Goal: Transaction & Acquisition: Purchase product/service

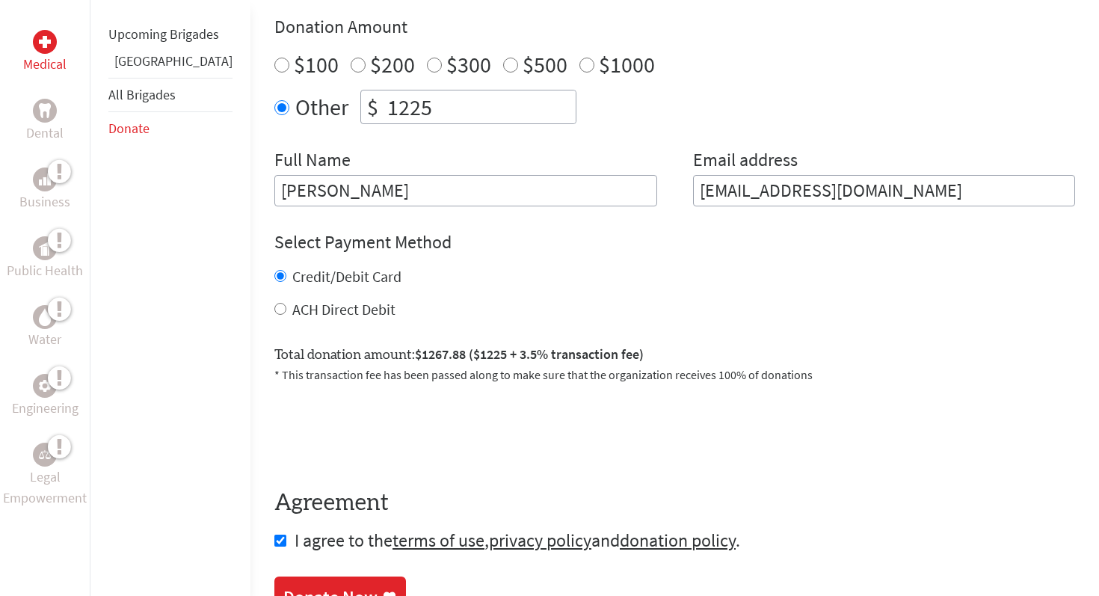
scroll to position [566, 0]
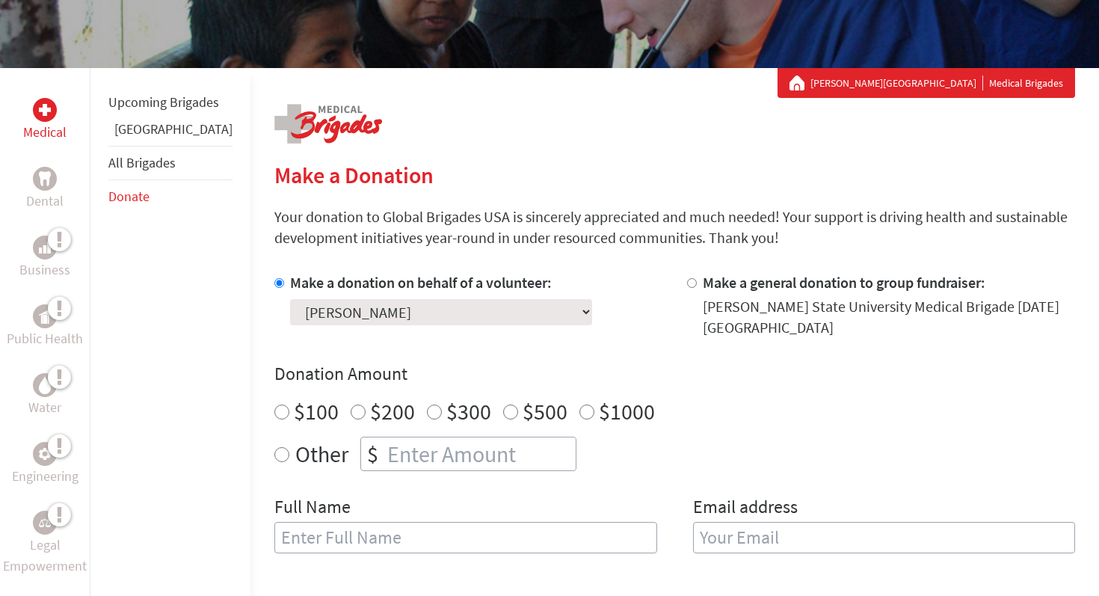
scroll to position [218, 0]
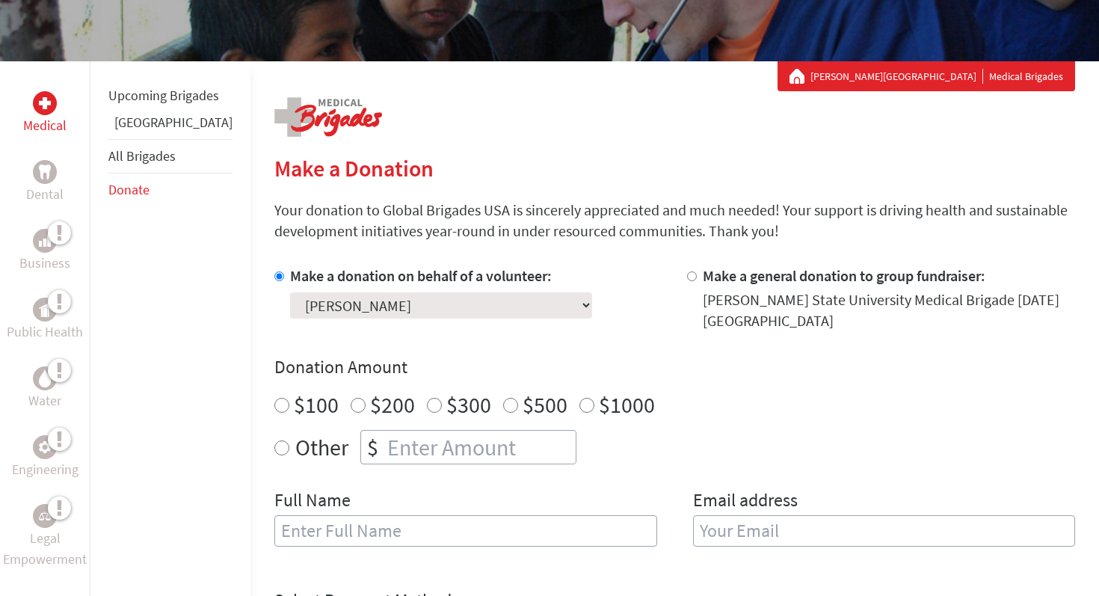
click at [580, 406] on input "$1000" at bounding box center [587, 405] width 15 height 15
radio input "true"
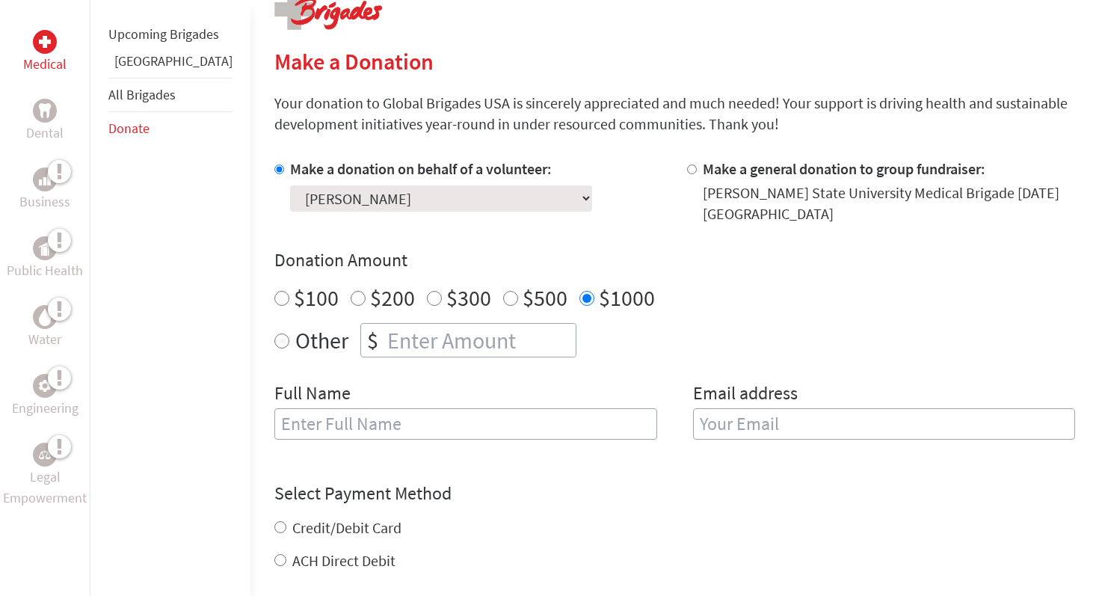
scroll to position [351, 0]
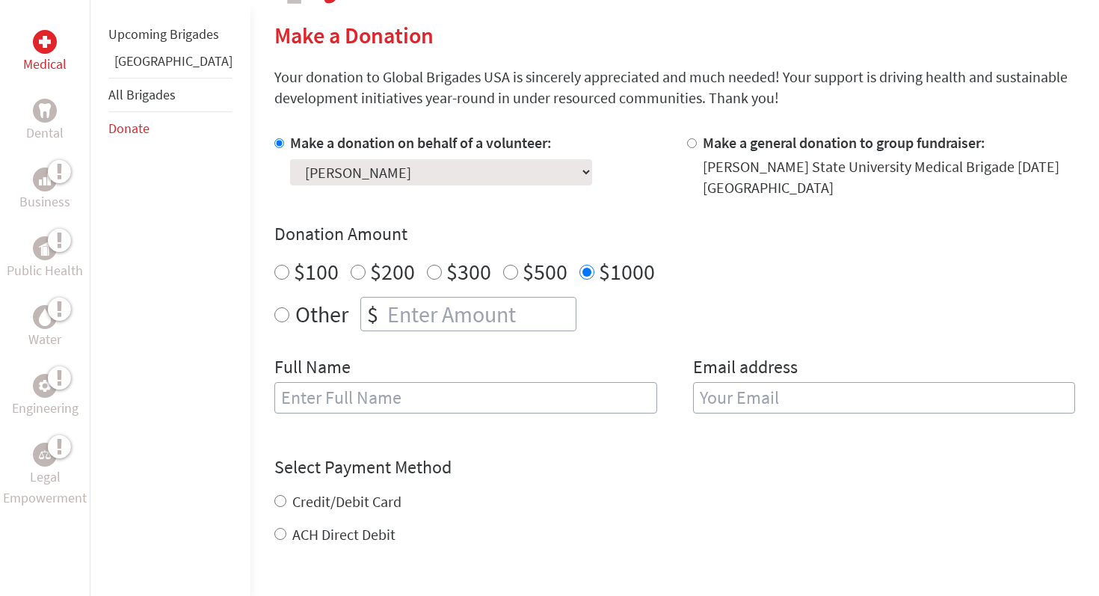
click at [319, 504] on label "Credit/Debit Card" at bounding box center [346, 501] width 109 height 19
click at [286, 504] on input "Credit/Debit Card" at bounding box center [280, 501] width 12 height 12
radio input "true"
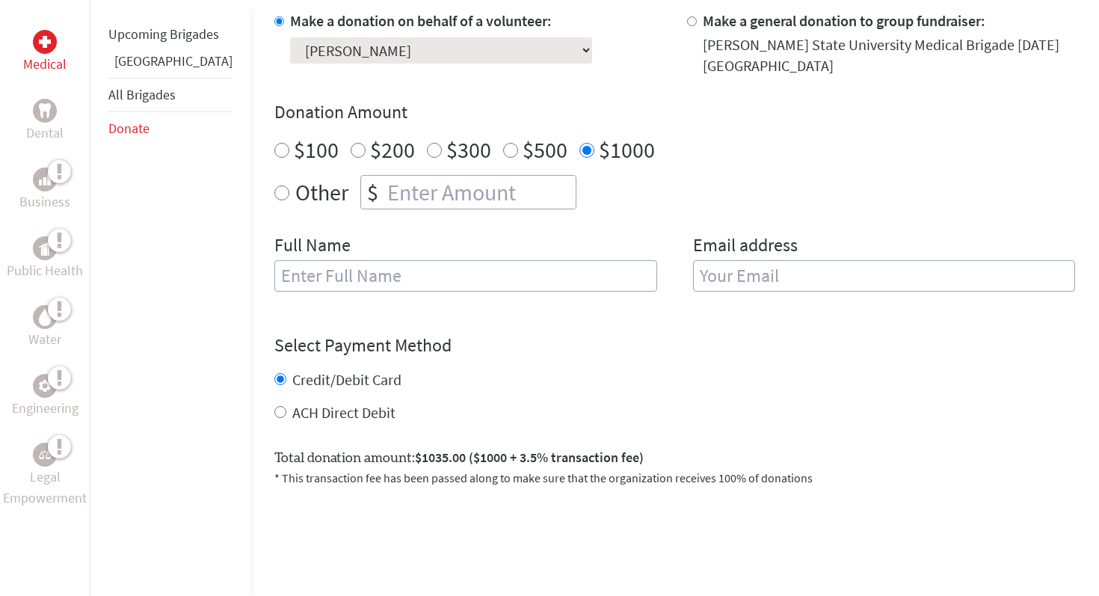
scroll to position [485, 0]
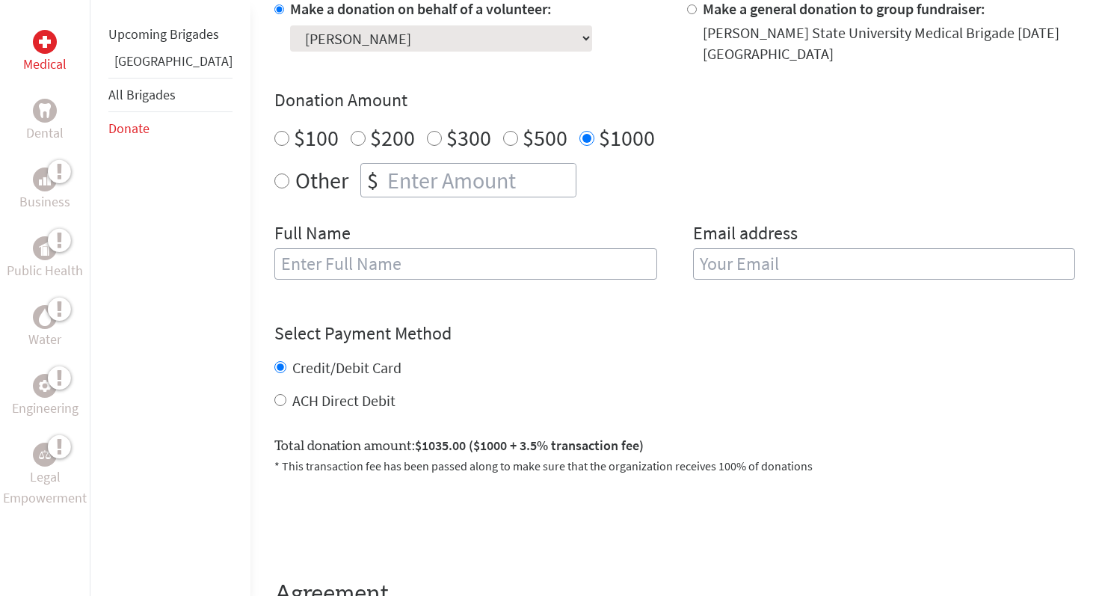
radio input "true"
click at [491, 181] on input "number" at bounding box center [479, 180] width 191 height 33
click at [512, 223] on div "Full Name" at bounding box center [465, 259] width 383 height 76
click at [417, 181] on input "999" at bounding box center [479, 180] width 191 height 33
click at [504, 269] on input "text" at bounding box center [465, 263] width 383 height 31
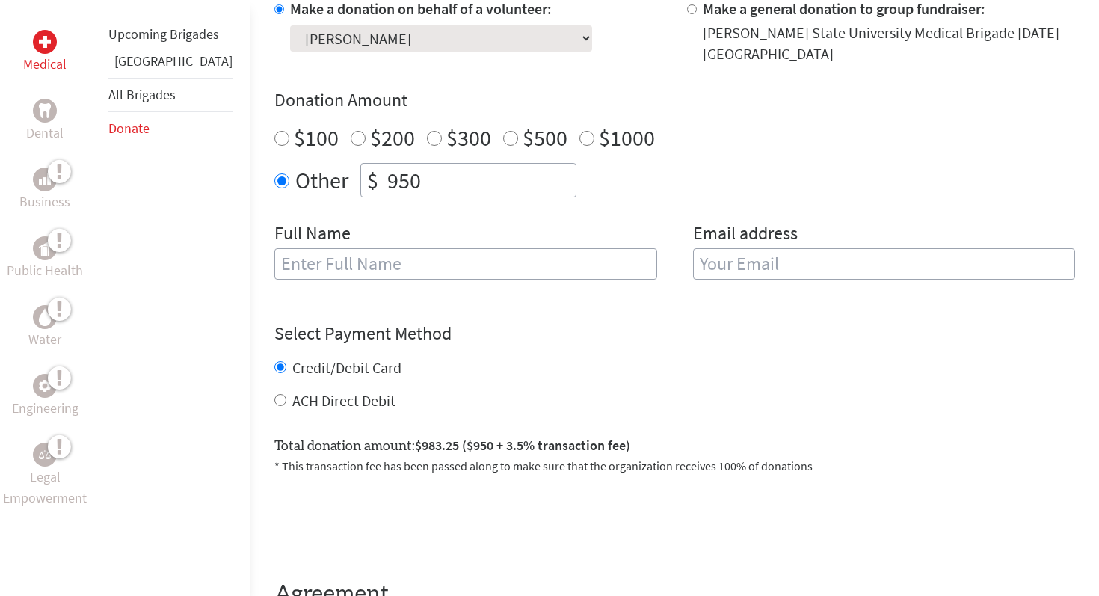
click at [500, 230] on div "Full Name" at bounding box center [465, 259] width 383 height 76
click at [423, 174] on input "950" at bounding box center [479, 180] width 191 height 33
click at [426, 178] on input "970" at bounding box center [479, 180] width 191 height 33
click at [443, 219] on div "Make a donation on behalf of a volunteer: Select a volunteer... Adam Hussein Ah…" at bounding box center [674, 148] width 801 height 299
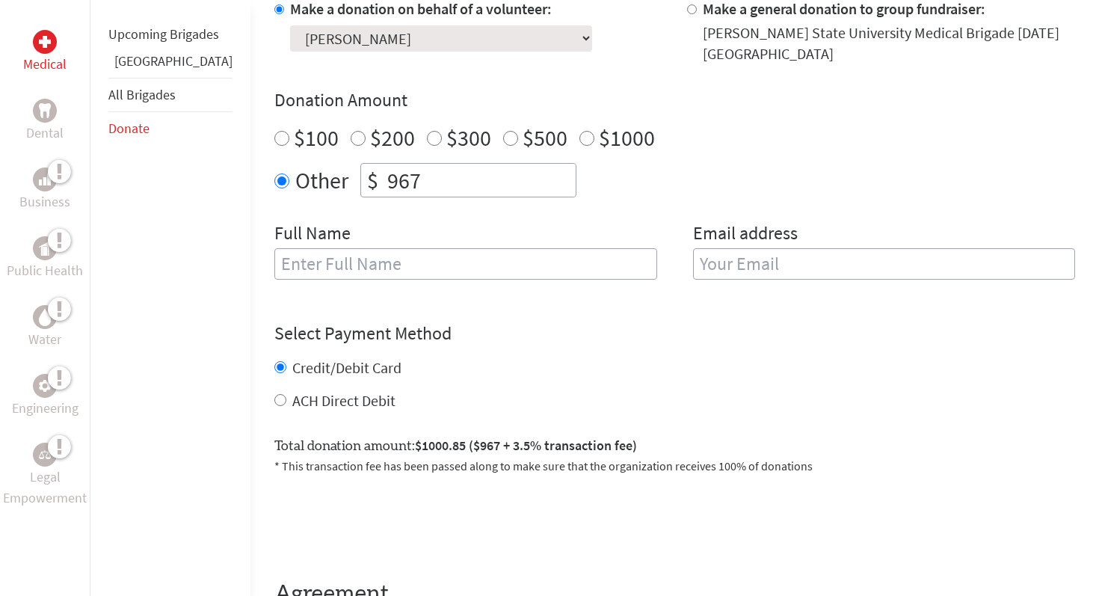
click at [416, 177] on input "967" at bounding box center [479, 180] width 191 height 33
click at [424, 211] on div "Make a donation on behalf of a volunteer: Select a volunteer... Adam Hussein Ah…" at bounding box center [674, 148] width 801 height 299
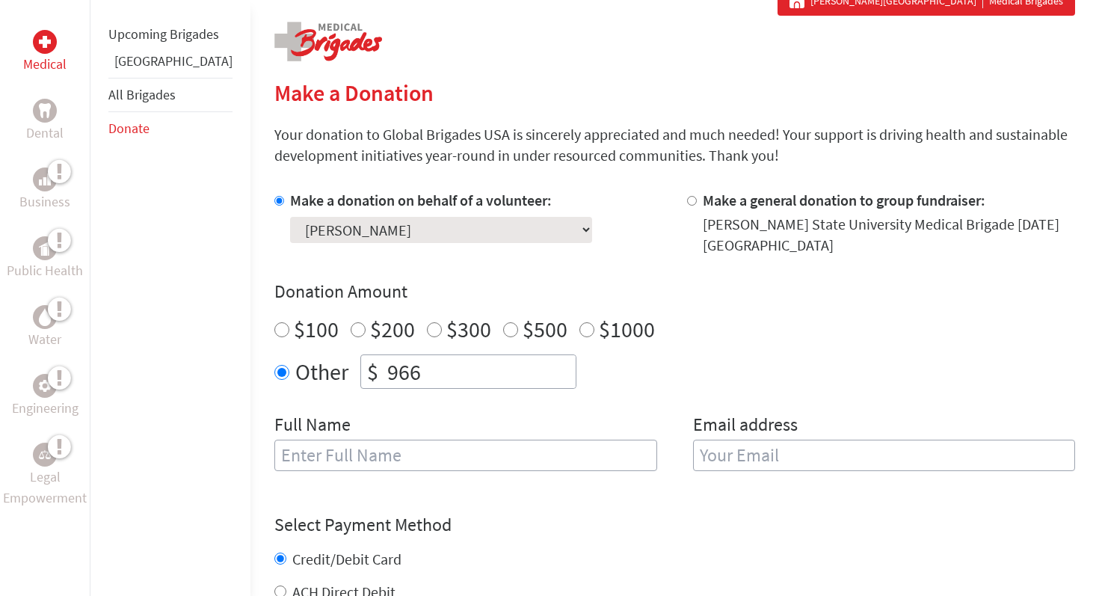
scroll to position [296, 0]
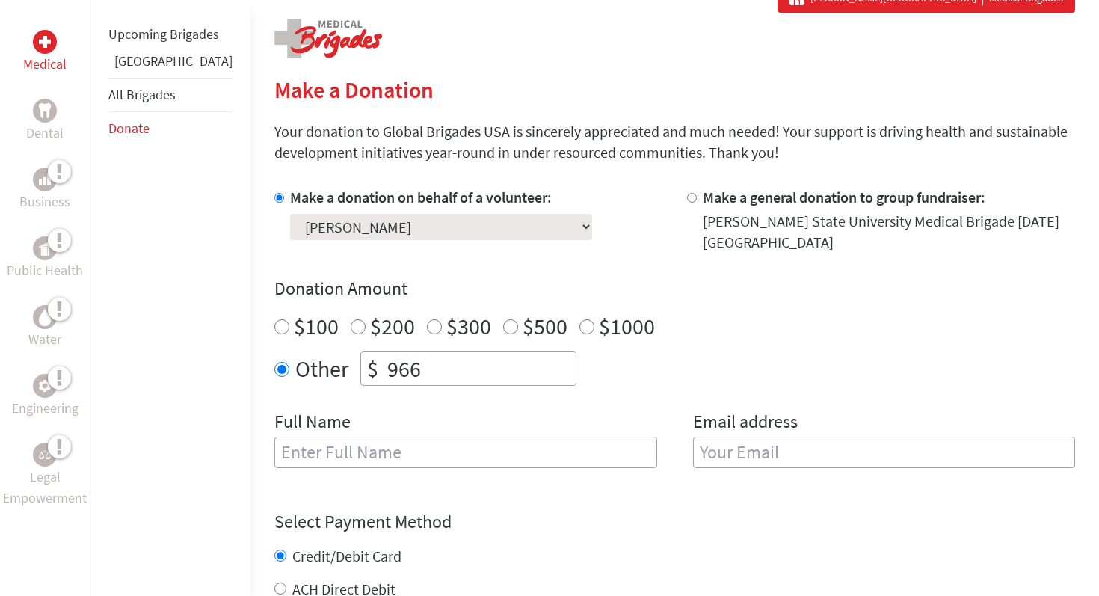
click at [388, 367] on input "966" at bounding box center [479, 368] width 191 height 33
type input "9"
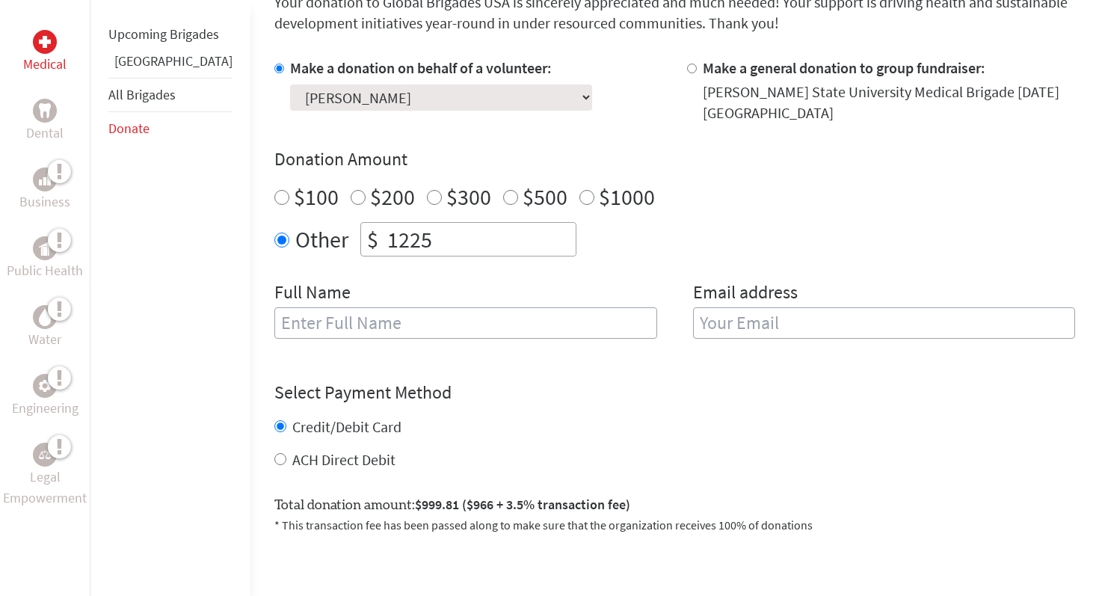
scroll to position [429, 0]
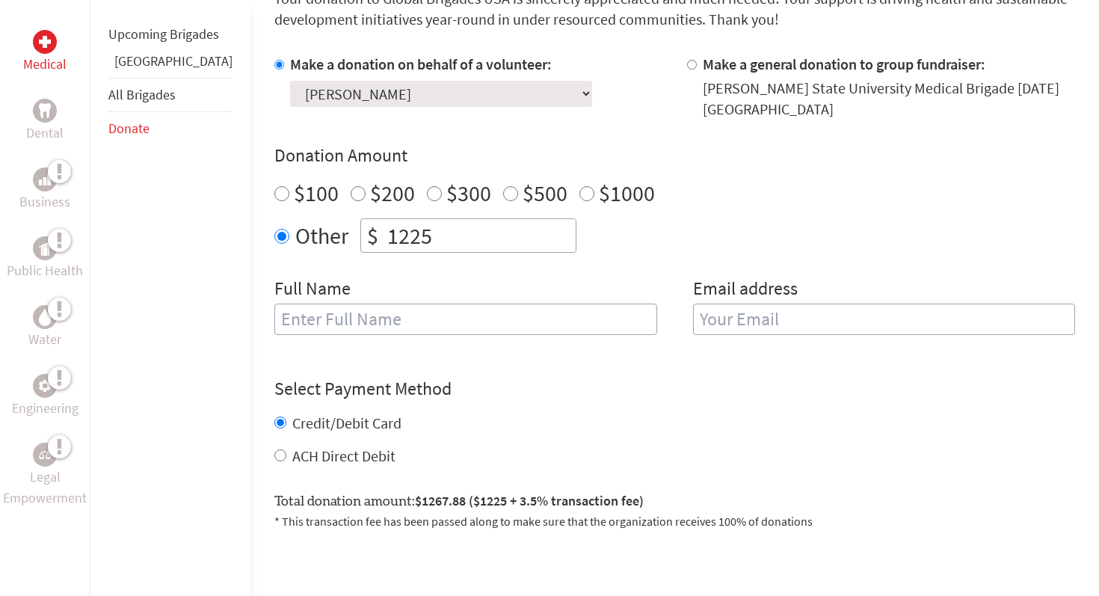
click at [599, 263] on div "Make a donation on behalf of a volunteer: Select a volunteer... Adam Hussein Ah…" at bounding box center [674, 203] width 801 height 299
click at [411, 237] on input "1225" at bounding box center [479, 235] width 191 height 33
type input "1"
click at [464, 444] on div "Credit/Debit Card ACH Direct Debit" at bounding box center [674, 440] width 801 height 54
click at [390, 234] on input "966" at bounding box center [479, 235] width 191 height 33
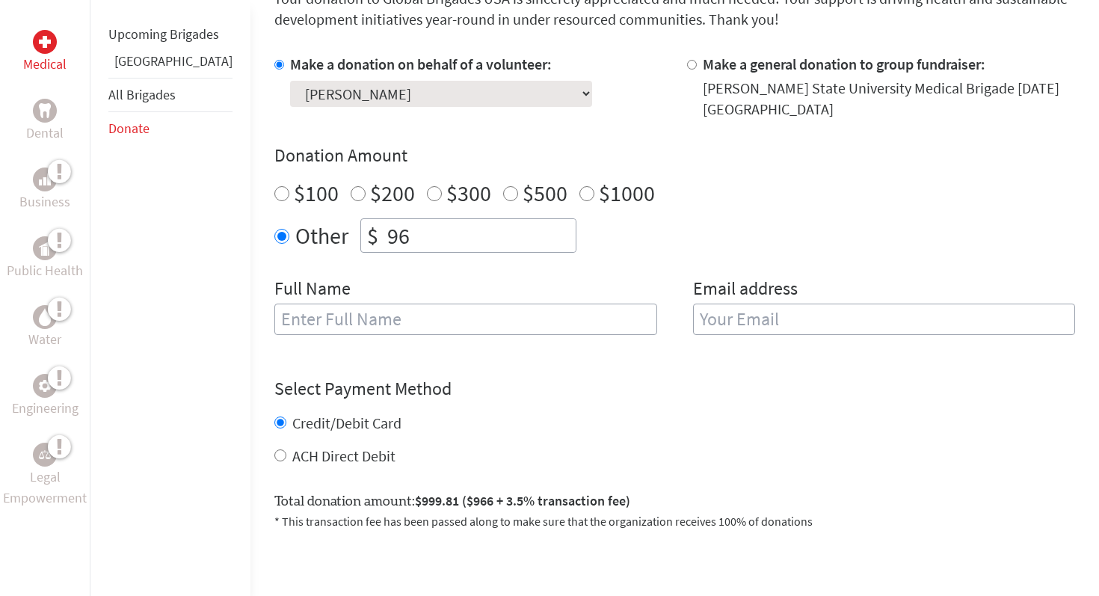
type input "9"
click at [526, 441] on div "Credit/Debit Card ACH Direct Debit" at bounding box center [674, 440] width 801 height 54
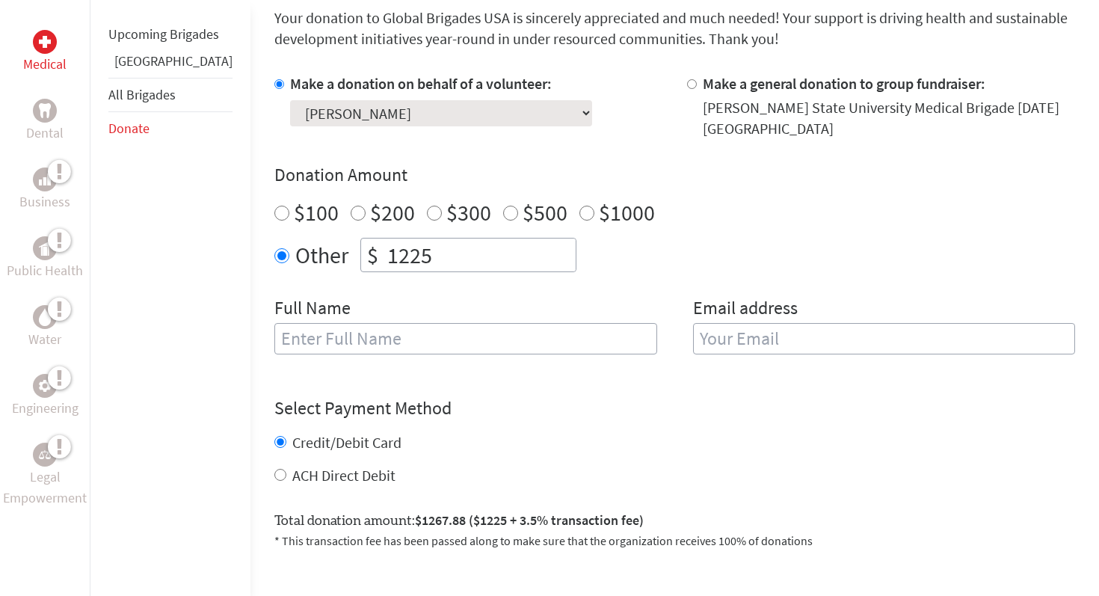
scroll to position [506, 0]
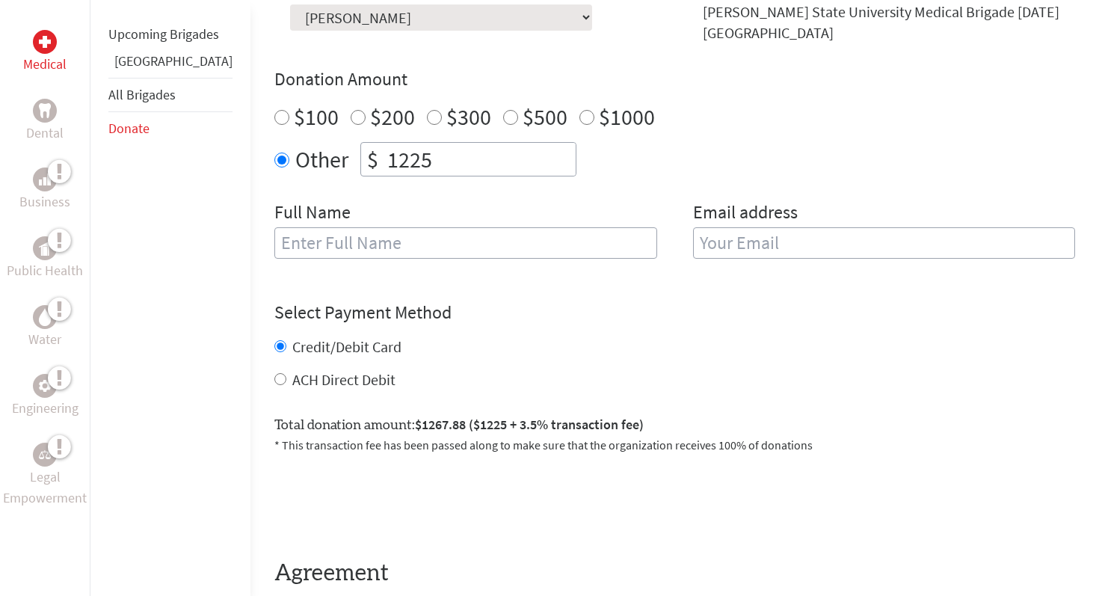
click at [463, 159] on input "1225" at bounding box center [479, 159] width 191 height 33
type input "1"
type input "966"
click at [530, 325] on div "Select Payment Method NOTE: American Express is not accepted. Please proceed no…" at bounding box center [674, 346] width 801 height 90
drag, startPoint x: 381, startPoint y: 426, endPoint x: 417, endPoint y: 428, distance: 36.0
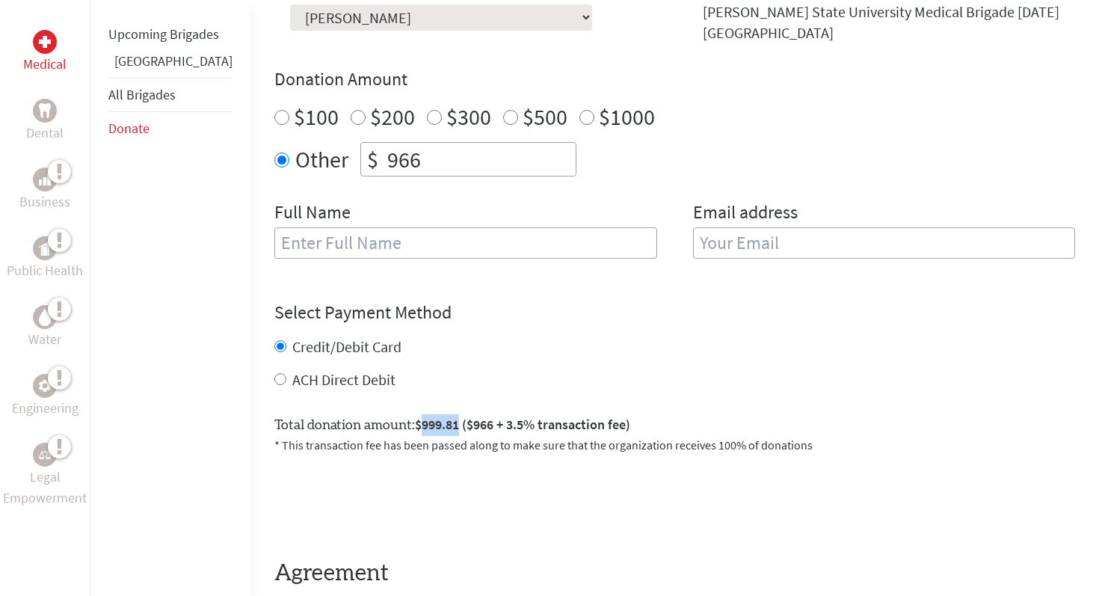
click at [417, 428] on span "$999.81 ($966 + 3.5% transaction fee)" at bounding box center [522, 424] width 215 height 17
click at [429, 393] on form "Make a donation on behalf of a volunteer: Select a volunteer... Adam Hussein Ah…" at bounding box center [674, 300] width 801 height 645
click at [339, 253] on input "text" at bounding box center [465, 242] width 383 height 31
type input "[PERSON_NAME]"
type input "[EMAIL_ADDRESS][DOMAIN_NAME]"
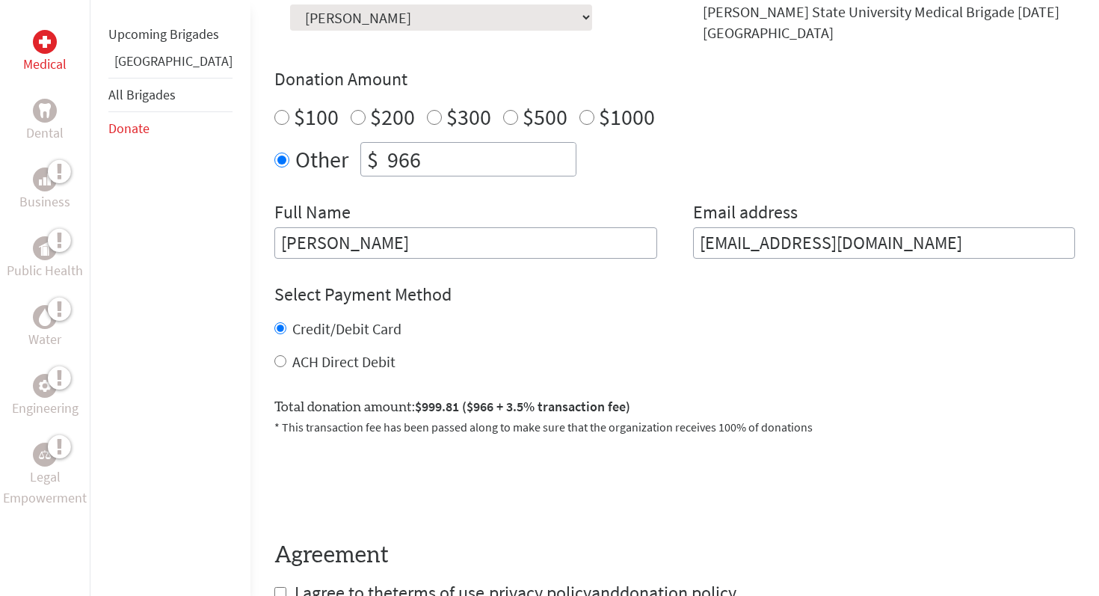
click at [405, 349] on div "Credit/Debit Card ACH Direct Debit" at bounding box center [674, 346] width 801 height 54
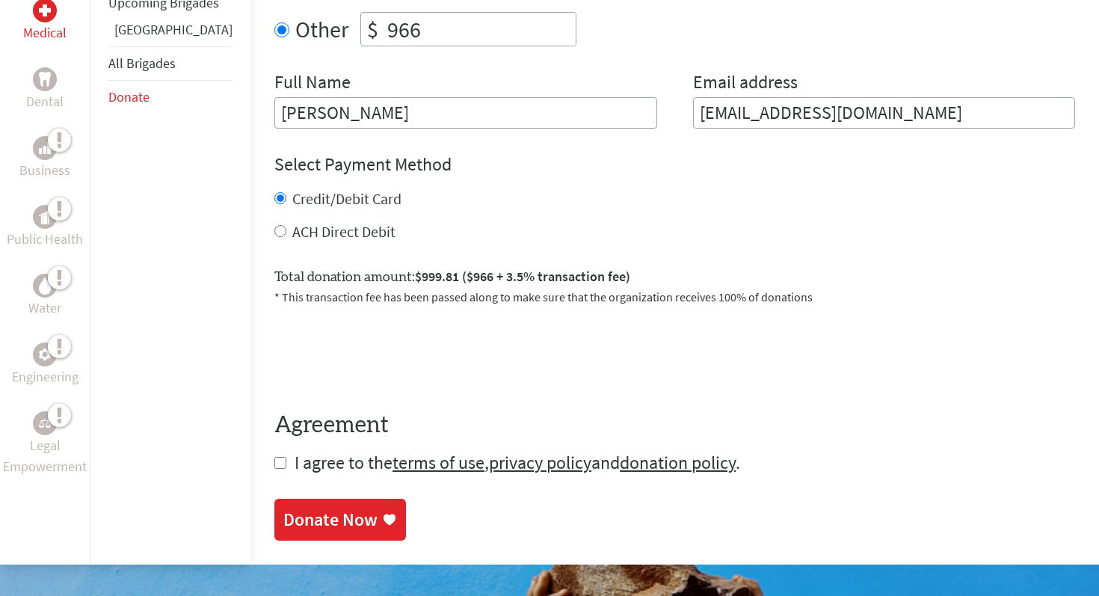
scroll to position [637, 0]
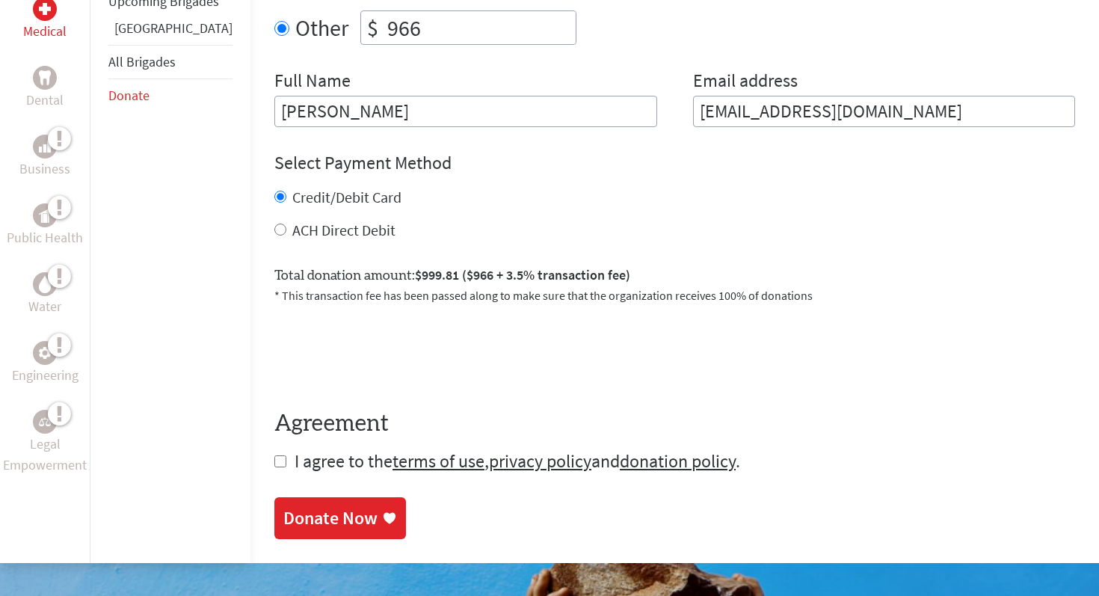
click at [274, 466] on input "checkbox" at bounding box center [280, 461] width 12 height 12
checkbox input "true"
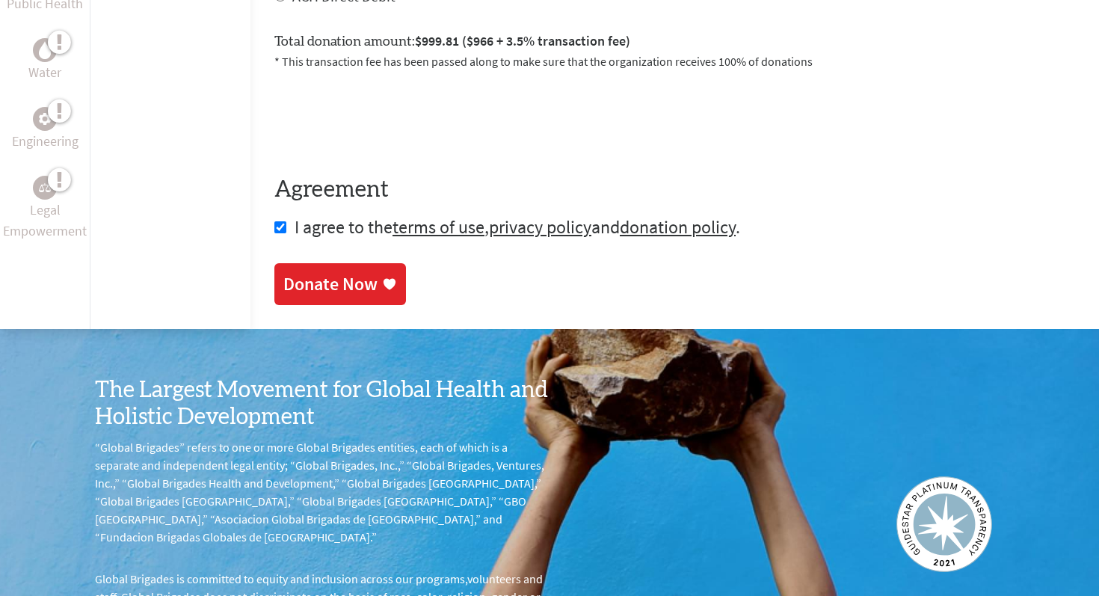
scroll to position [1102, 0]
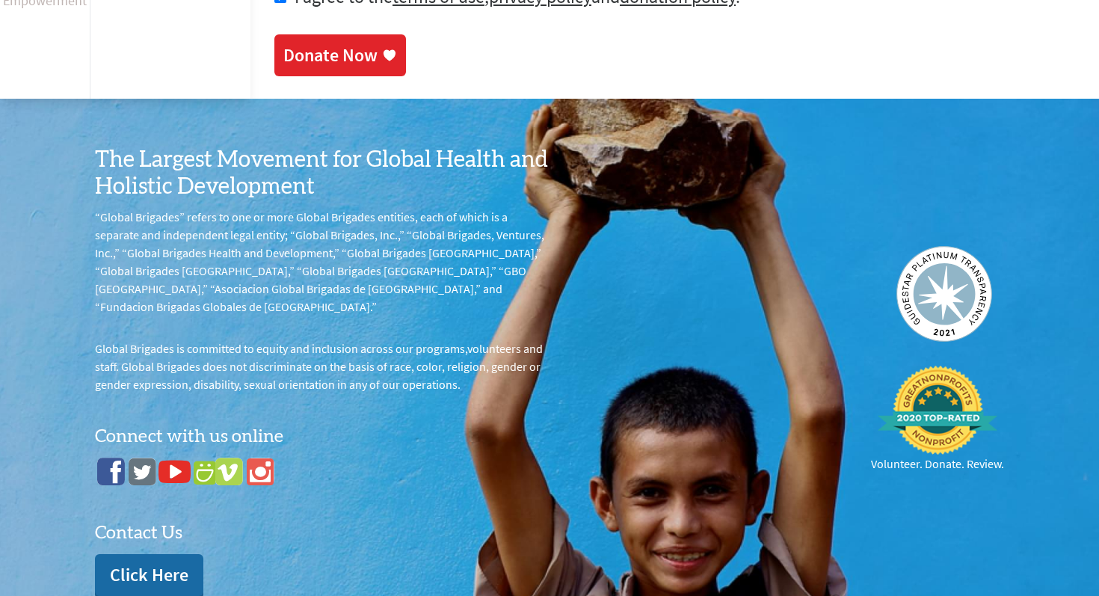
click at [297, 52] on div "Donate Now" at bounding box center [330, 55] width 94 height 24
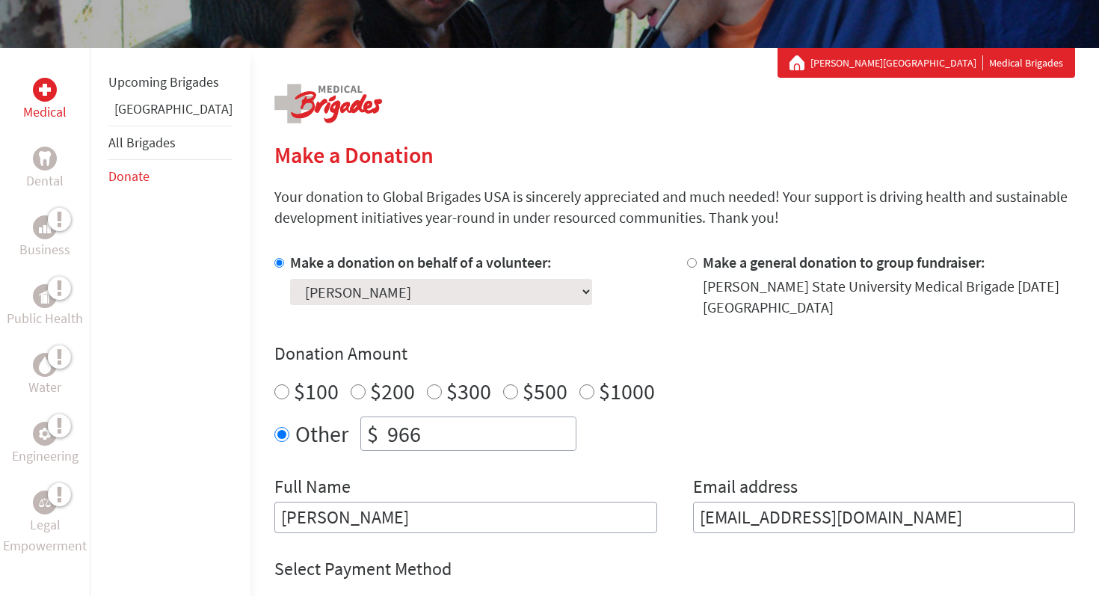
scroll to position [328, 0]
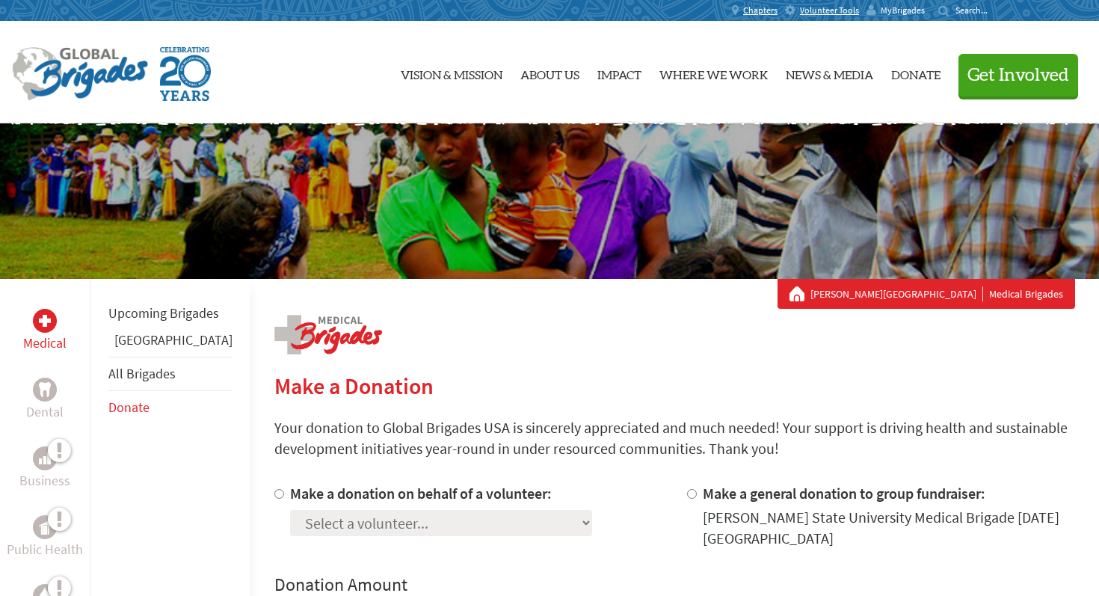
click at [903, 10] on span "MyBrigades" at bounding box center [903, 10] width 44 height 12
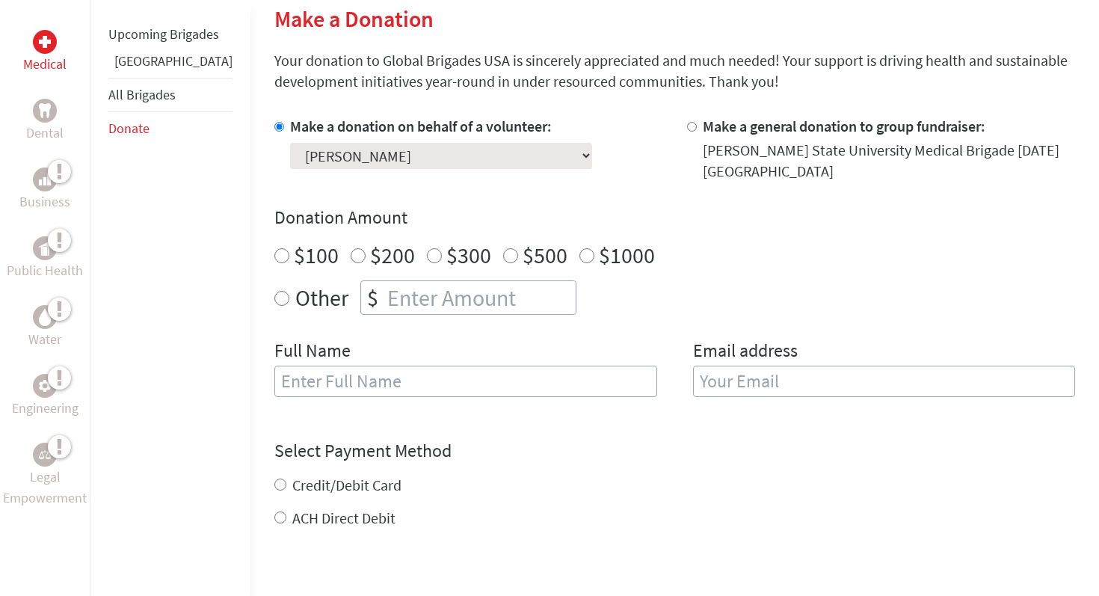
scroll to position [387, 0]
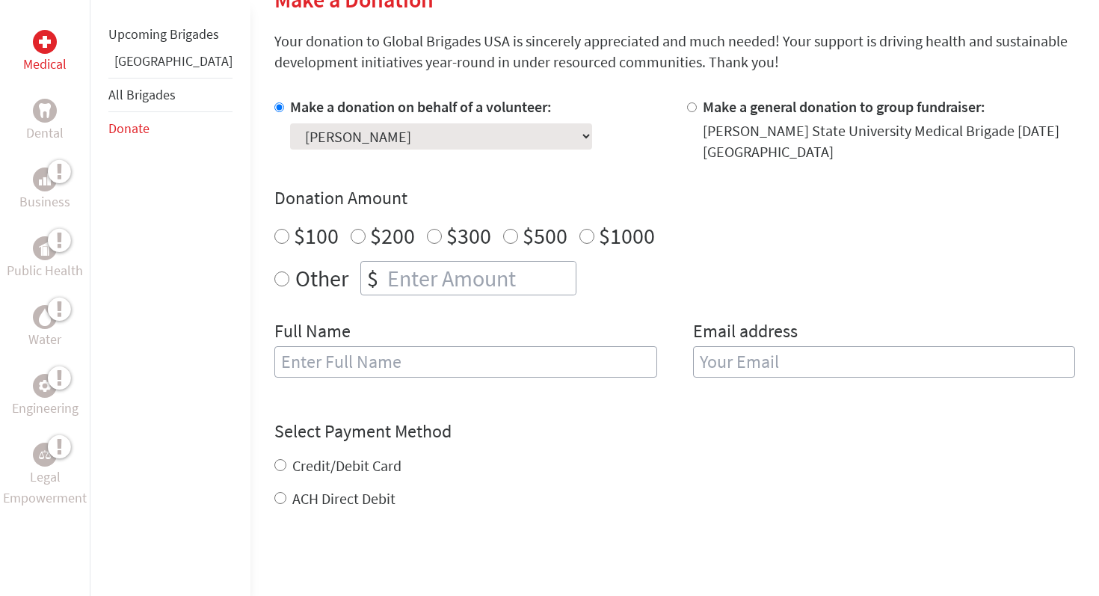
radio input "true"
click at [384, 285] on input "number" at bounding box center [479, 278] width 191 height 33
type input "959"
click at [322, 319] on div "Make a donation on behalf of a volunteer: Select a volunteer... Adam Hussein Ah…" at bounding box center [674, 245] width 801 height 299
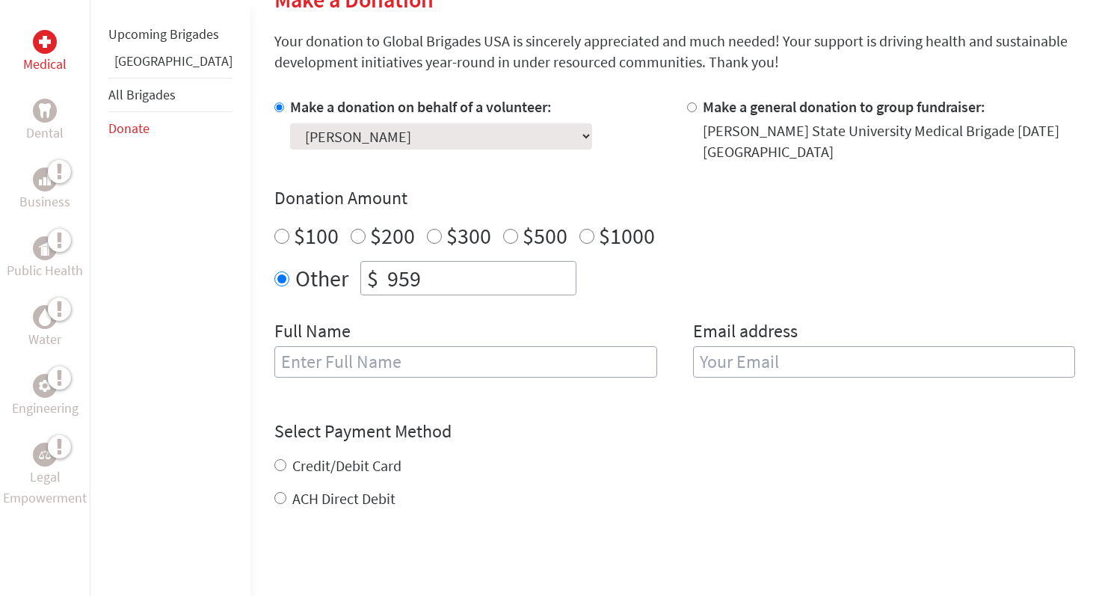
click at [318, 365] on input "text" at bounding box center [465, 361] width 383 height 31
type input "[PERSON_NAME]"
type input "[EMAIL_ADDRESS][DOMAIN_NAME]"
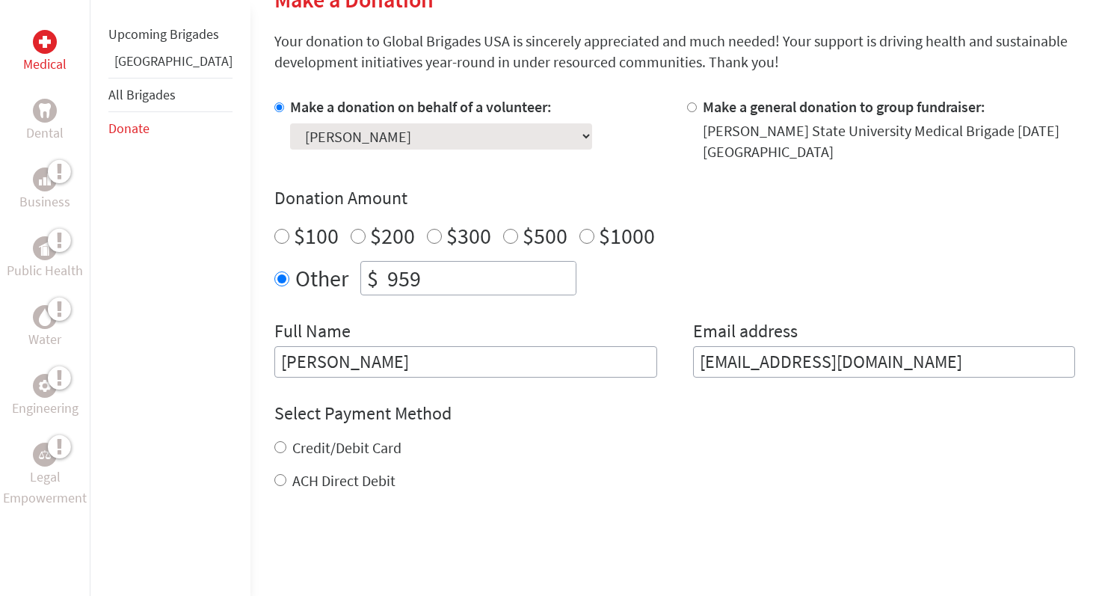
click at [309, 451] on label "Credit/Debit Card" at bounding box center [346, 447] width 109 height 19
click at [286, 451] on input "Credit/Debit Card" at bounding box center [280, 447] width 12 height 12
radio input "true"
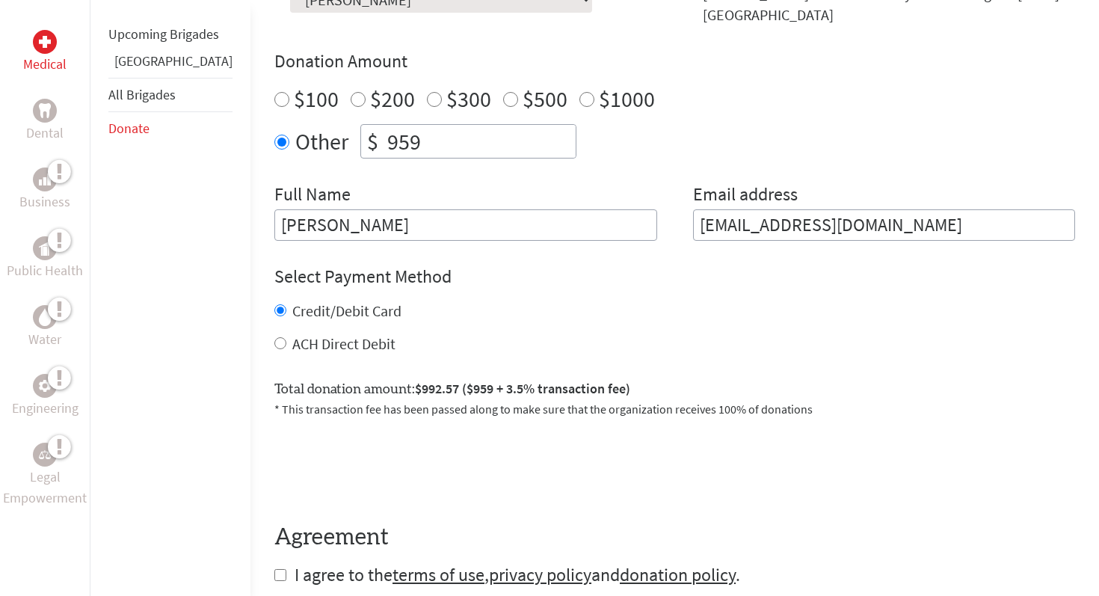
scroll to position [521, 0]
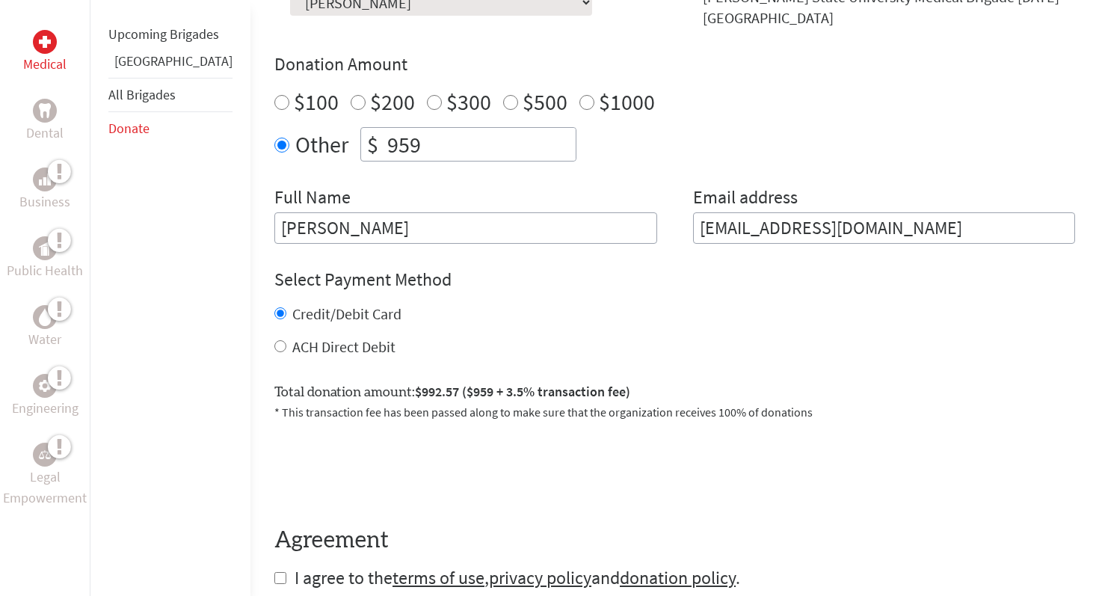
click at [384, 146] on input "959" at bounding box center [479, 144] width 191 height 33
click at [362, 192] on div "Full Name Huda Yaseen" at bounding box center [465, 214] width 383 height 58
click at [384, 141] on input "966" at bounding box center [479, 144] width 191 height 33
click at [393, 196] on div "Full Name Huda Yaseen" at bounding box center [465, 214] width 383 height 58
click at [408, 141] on input "966.21" at bounding box center [479, 144] width 191 height 33
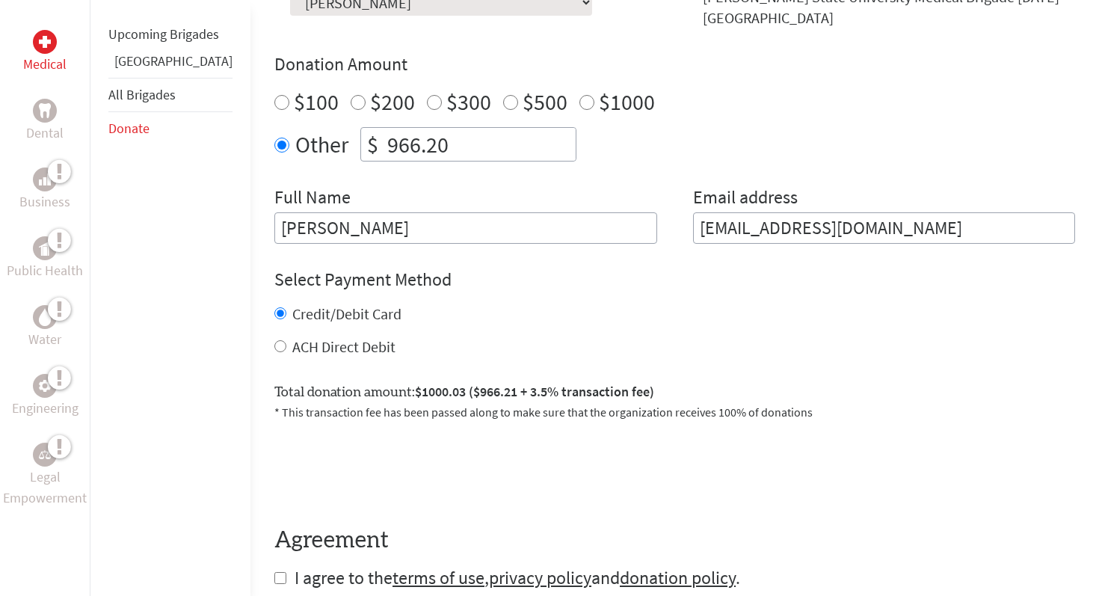
click at [390, 202] on div "Full Name Huda Yaseen" at bounding box center [465, 214] width 383 height 58
click at [412, 138] on input "966.20" at bounding box center [479, 144] width 191 height 33
click at [393, 178] on div "Make a donation on behalf of a volunteer: Select a volunteer... Adam Hussein Ah…" at bounding box center [674, 103] width 801 height 281
click at [412, 146] on input "966.19" at bounding box center [479, 144] width 191 height 33
type input "966.18"
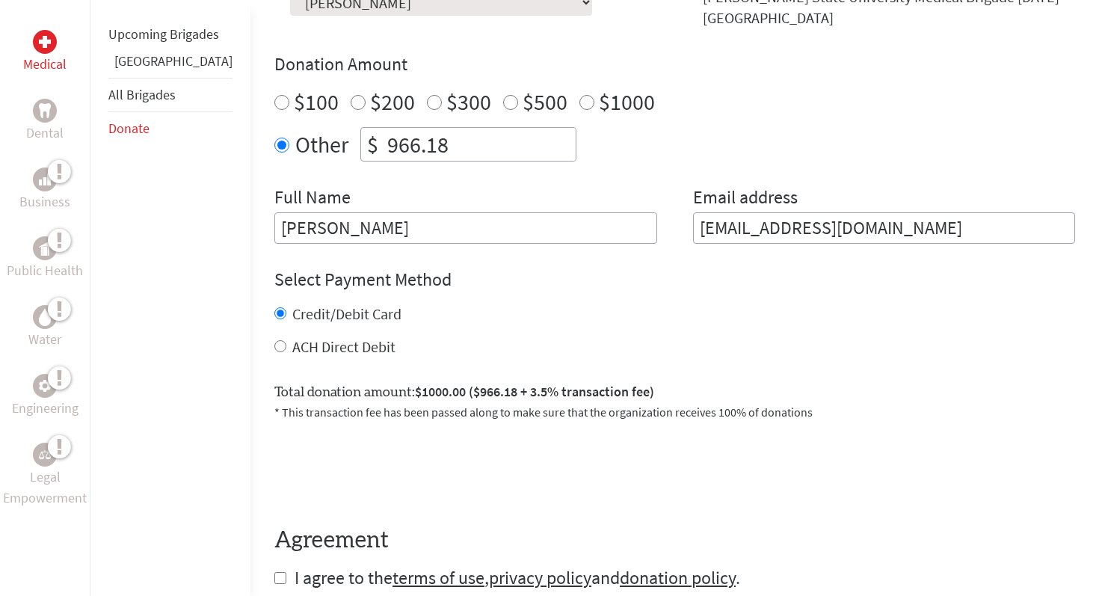
click at [376, 184] on div "Make a donation on behalf of a volunteer: Select a volunteer... Adam Hussein Ah…" at bounding box center [674, 103] width 801 height 281
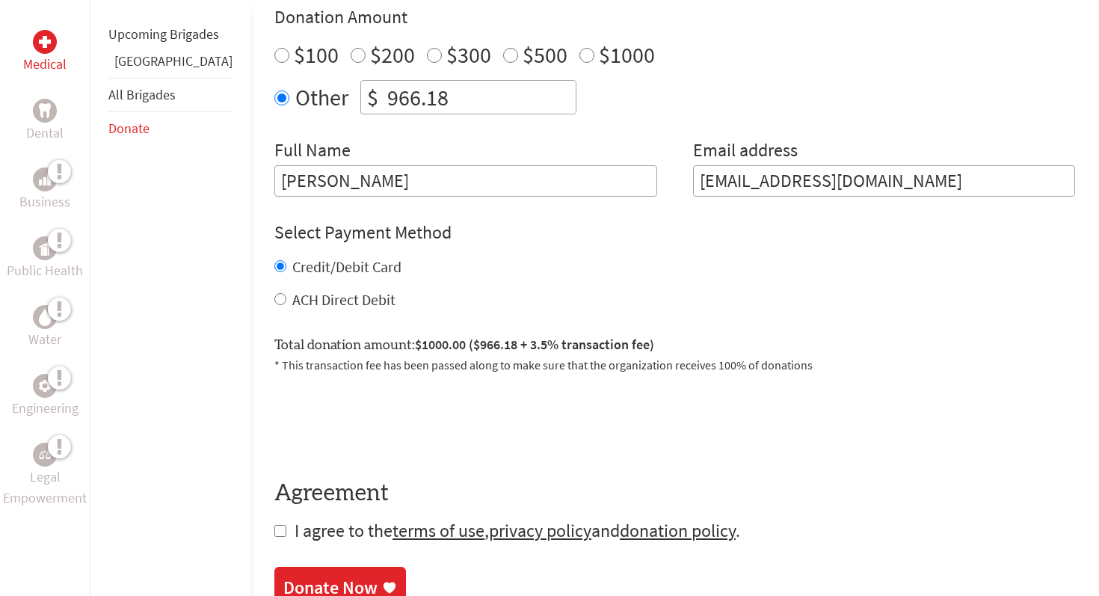
scroll to position [573, 0]
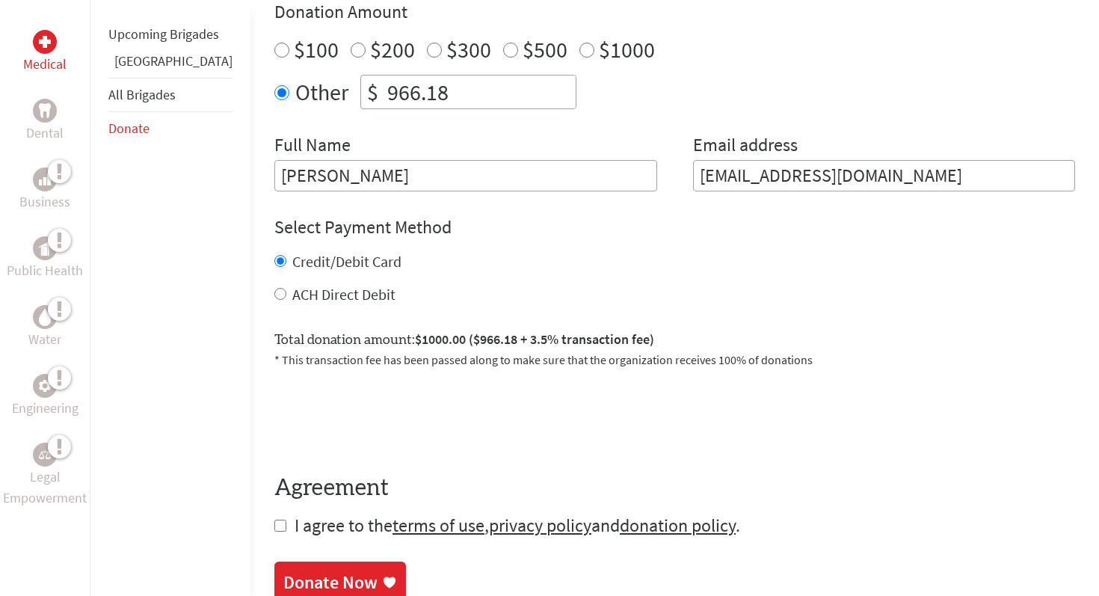
click at [274, 522] on input "checkbox" at bounding box center [280, 526] width 12 height 12
checkbox input "true"
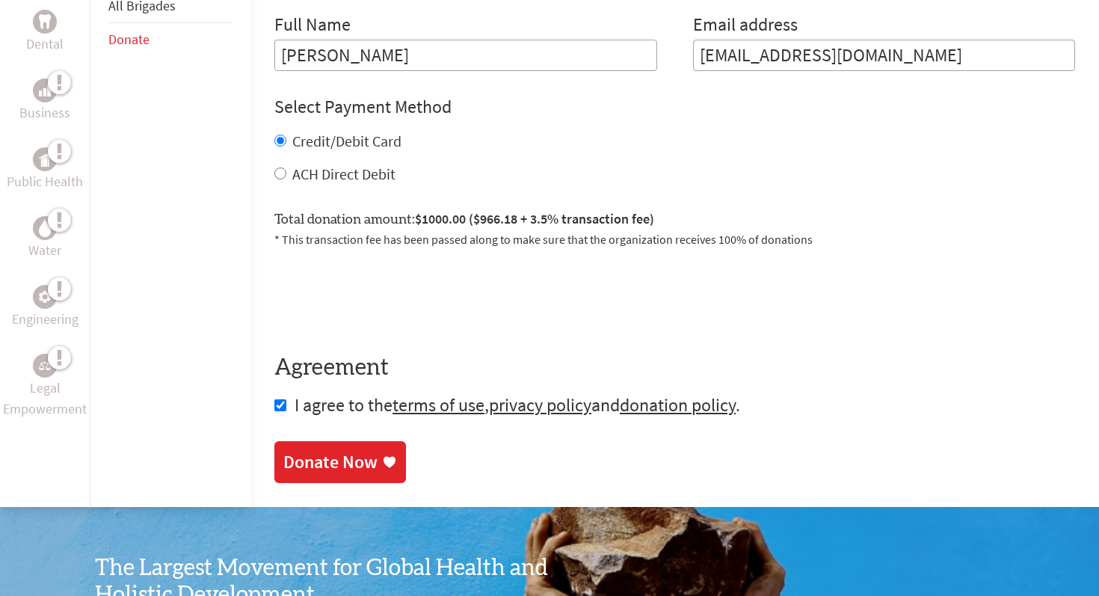
scroll to position [708, 0]
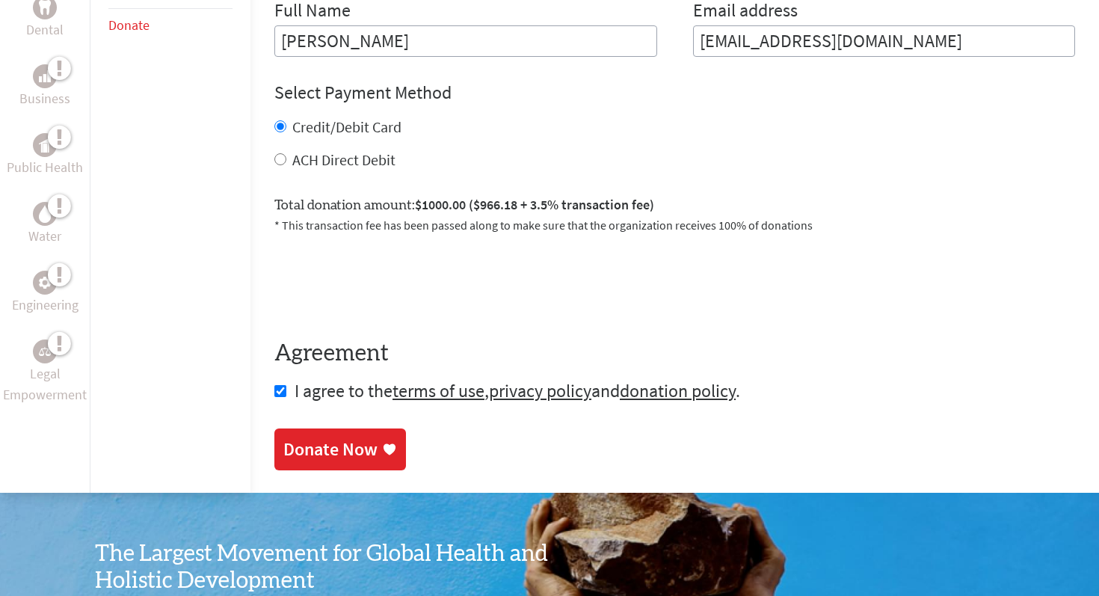
click at [303, 441] on div "Donate Now" at bounding box center [330, 450] width 94 height 24
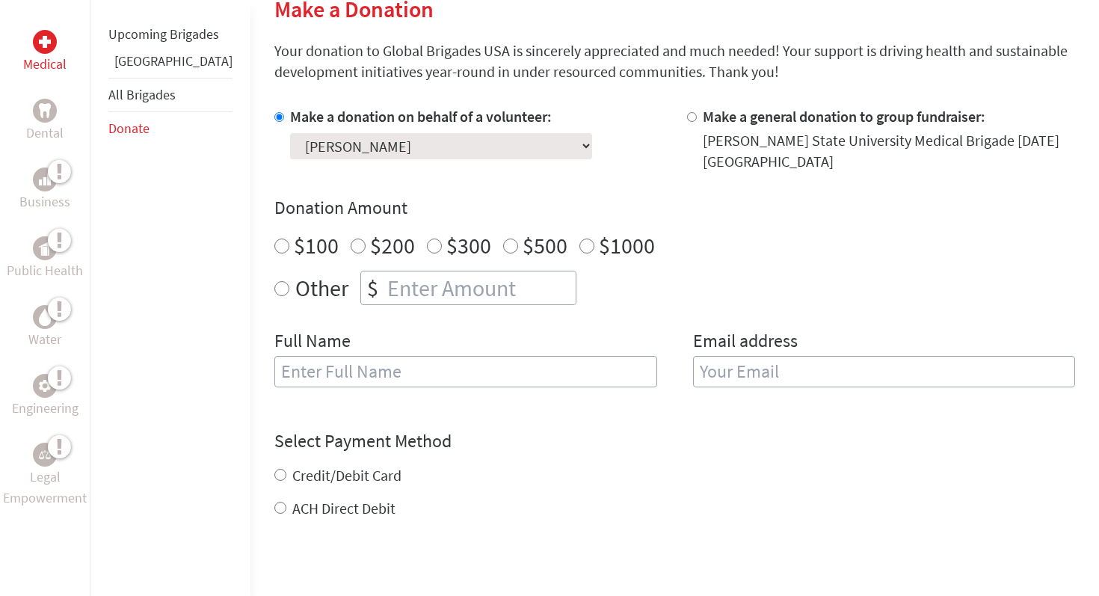
scroll to position [402, 0]
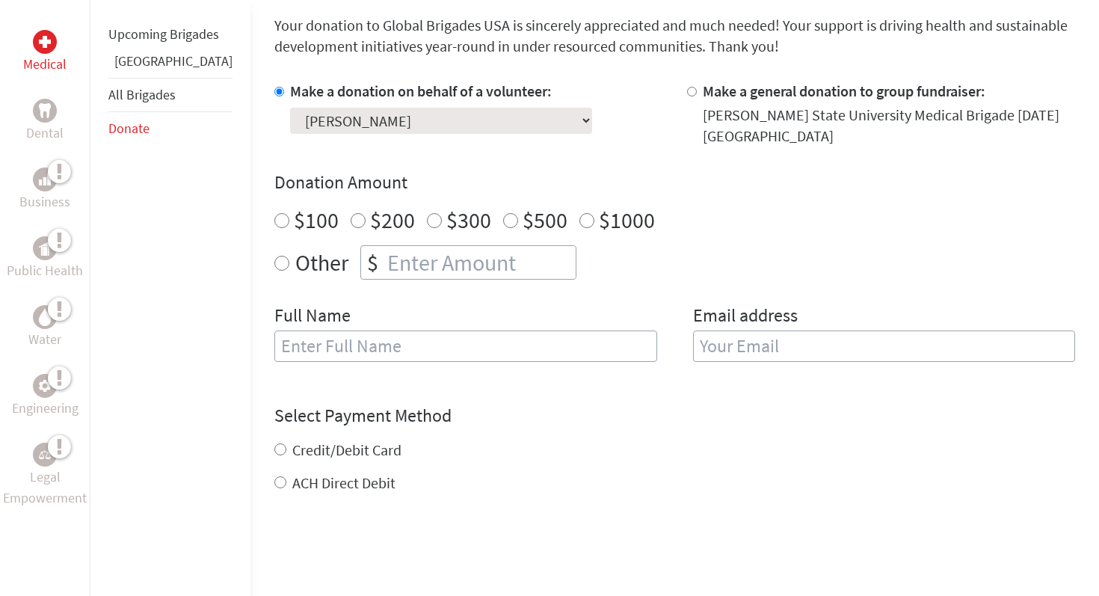
radio input "true"
click at [385, 268] on input "number" at bounding box center [479, 262] width 191 height 33
type input "249"
click at [337, 372] on div "Full Name" at bounding box center [465, 342] width 383 height 76
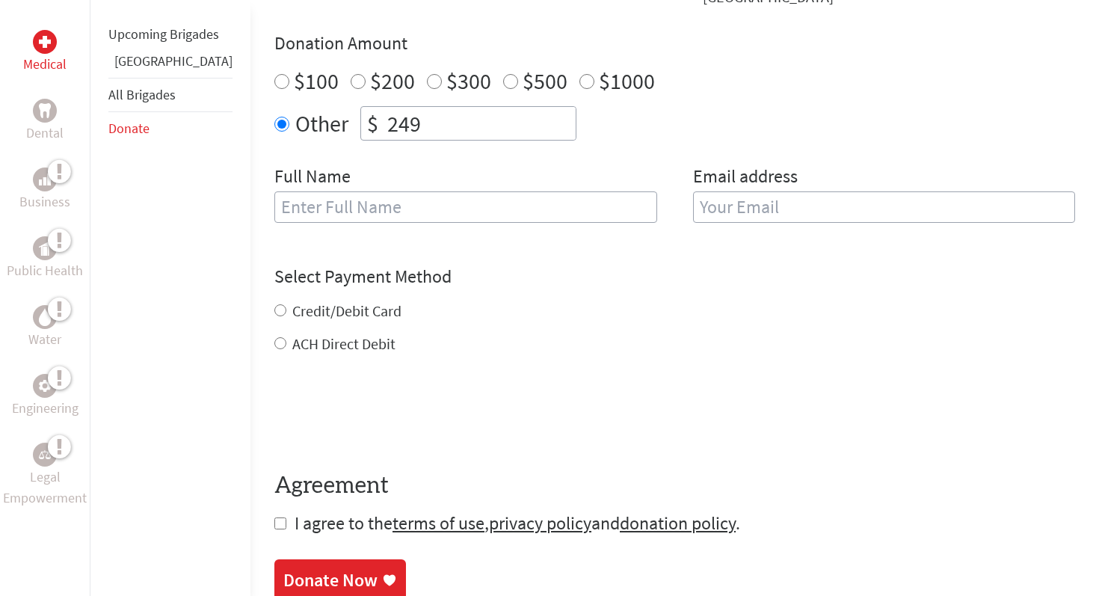
scroll to position [699, 0]
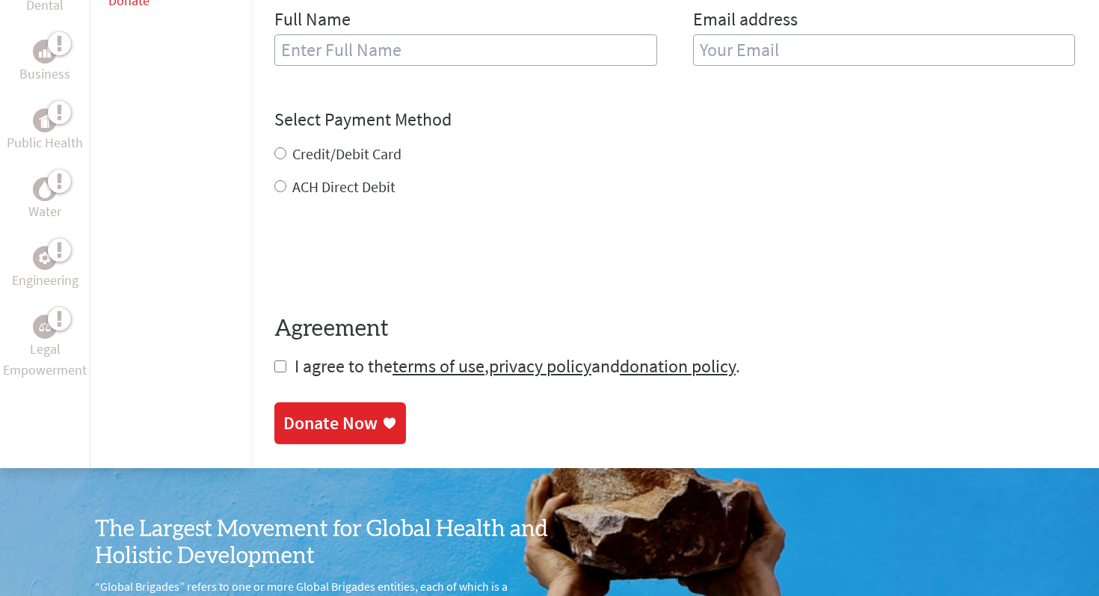
click at [309, 160] on label "Credit/Debit Card" at bounding box center [346, 153] width 109 height 19
click at [286, 159] on input "Credit/Debit Card" at bounding box center [280, 153] width 12 height 12
radio input "true"
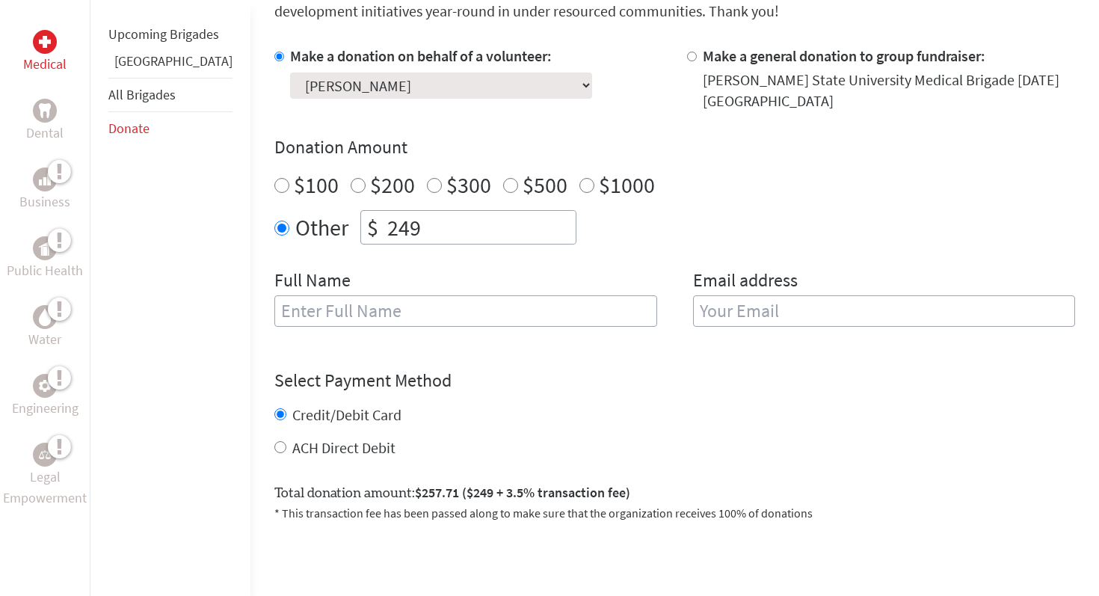
scroll to position [436, 0]
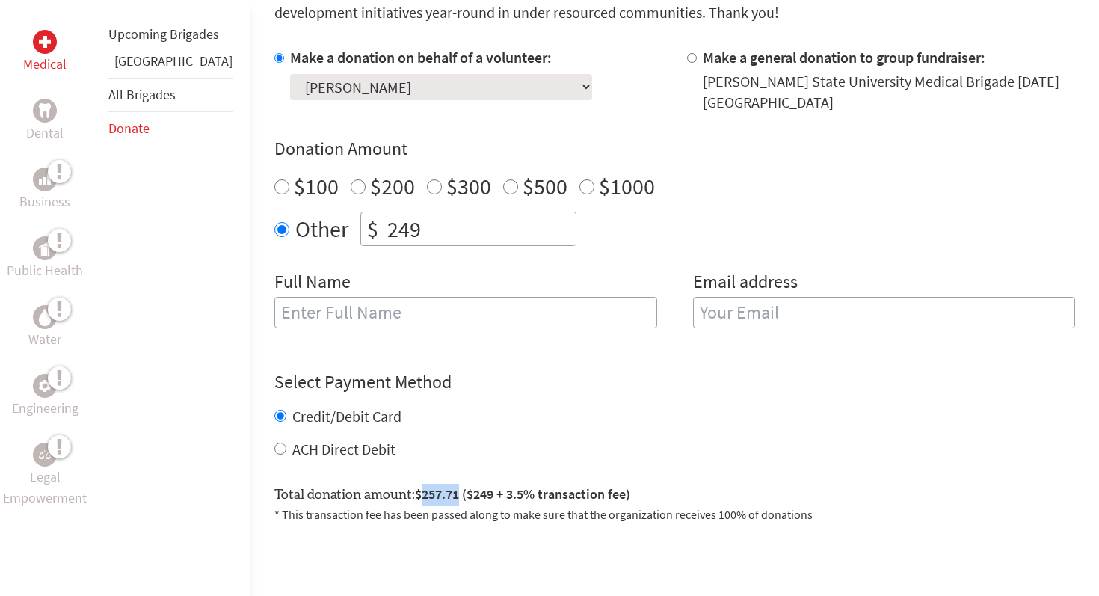
drag, startPoint x: 380, startPoint y: 495, endPoint x: 418, endPoint y: 493, distance: 38.2
click at [418, 493] on span "$257.71 ($249 + 3.5% transaction fee)" at bounding box center [522, 493] width 215 height 17
click at [449, 494] on span "$257.71 ($249 + 3.5% transaction fee)" at bounding box center [522, 493] width 215 height 17
drag, startPoint x: 449, startPoint y: 494, endPoint x: 434, endPoint y: 496, distance: 15.0
click at [434, 496] on span "$257.71 ($249 + 3.5% transaction fee)" at bounding box center [522, 493] width 215 height 17
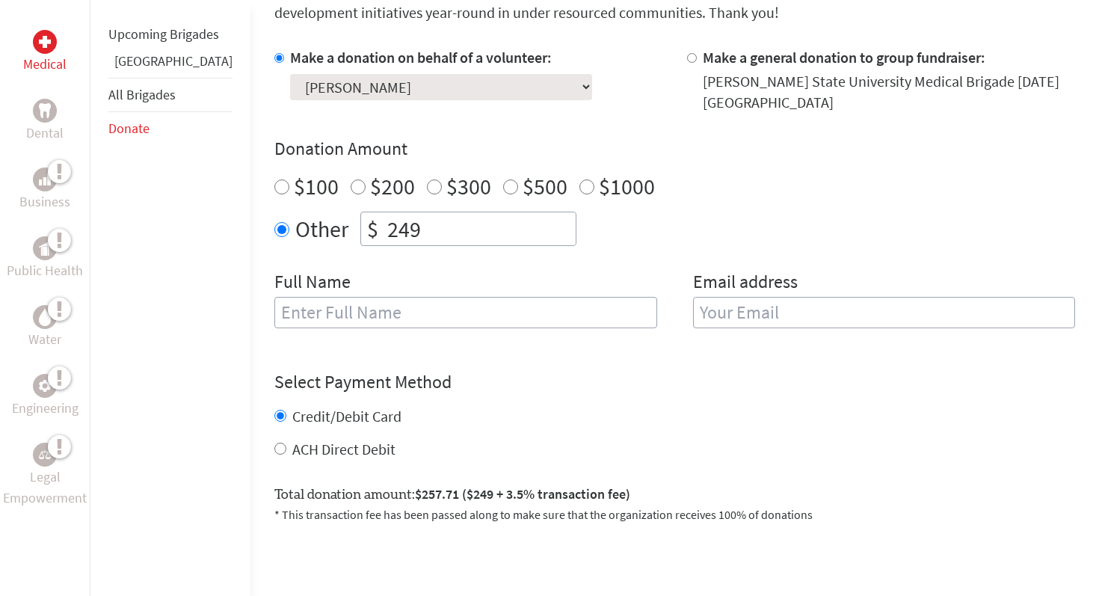
click at [462, 500] on span "$257.71 ($249 + 3.5% transaction fee)" at bounding box center [522, 493] width 215 height 17
drag, startPoint x: 450, startPoint y: 495, endPoint x: 433, endPoint y: 497, distance: 16.5
click at [434, 497] on span "$257.71 ($249 + 3.5% transaction fee)" at bounding box center [522, 493] width 215 height 17
click at [384, 238] on input "249" at bounding box center [479, 228] width 191 height 33
type input "259"
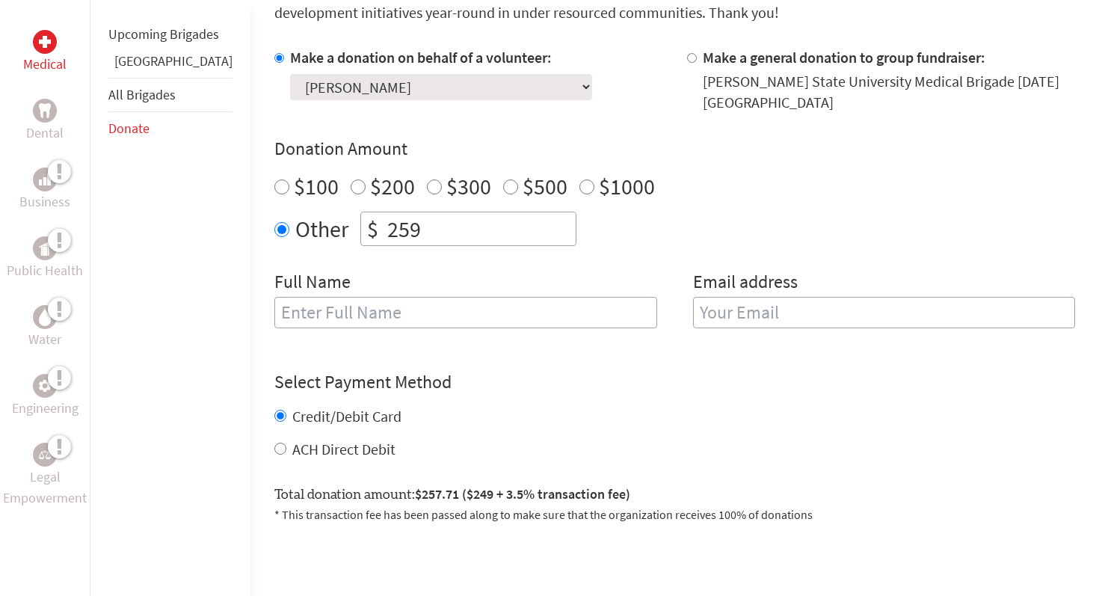
click at [445, 381] on h4 "Select Payment Method" at bounding box center [674, 382] width 801 height 24
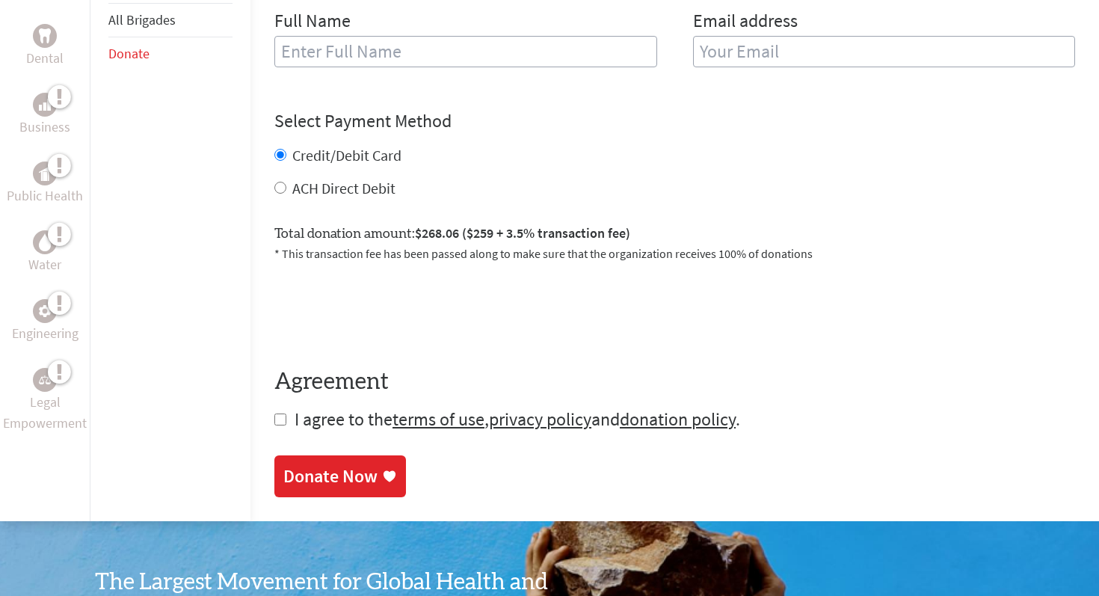
scroll to position [691, 0]
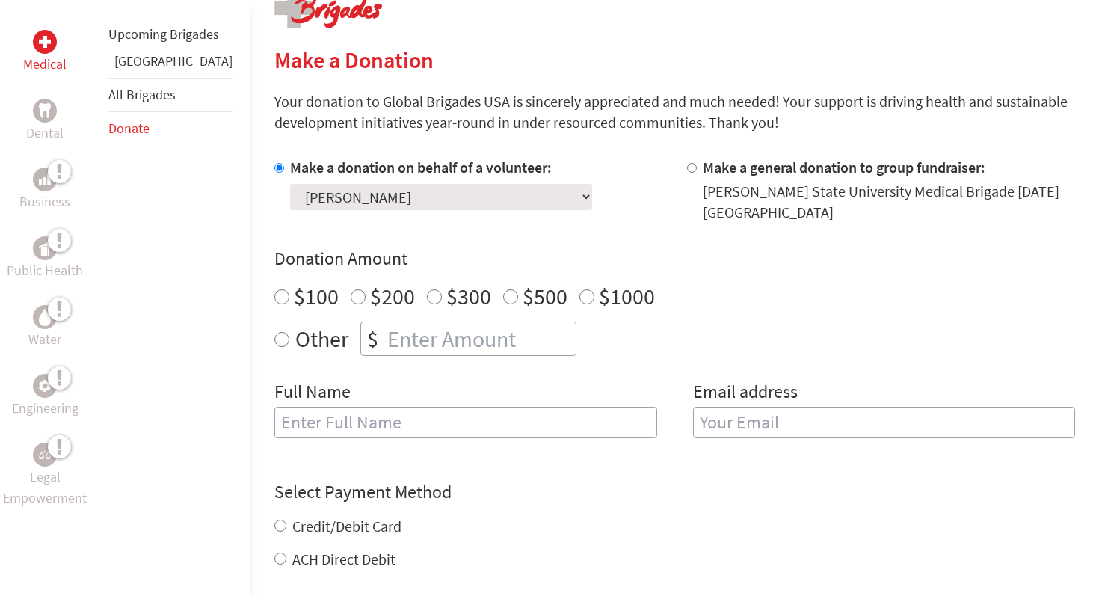
scroll to position [362, 0]
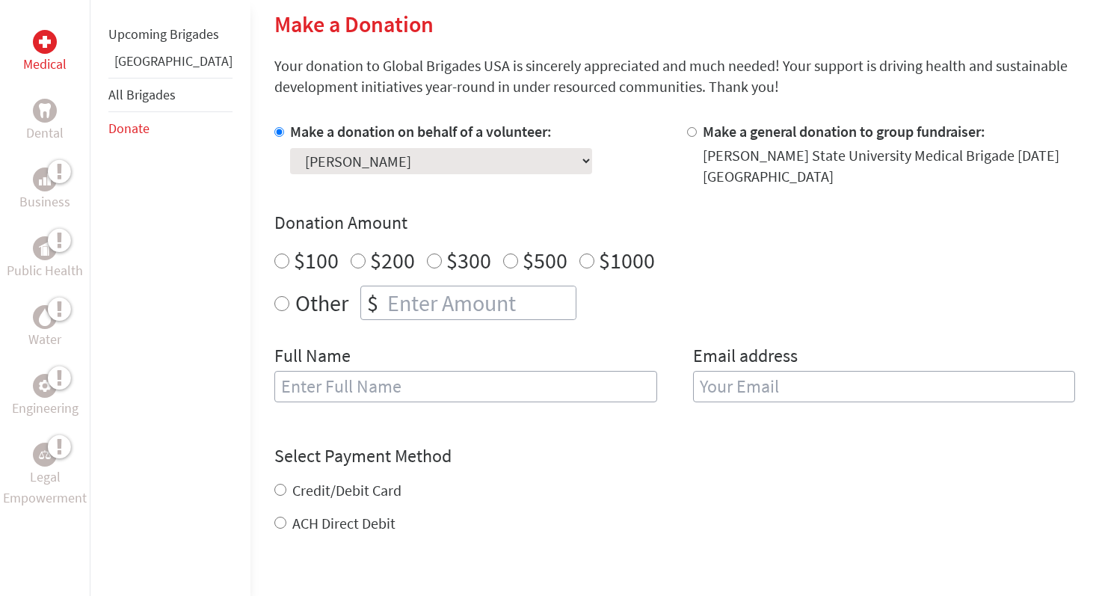
radio input "true"
click at [384, 314] on input "number" at bounding box center [479, 302] width 191 height 33
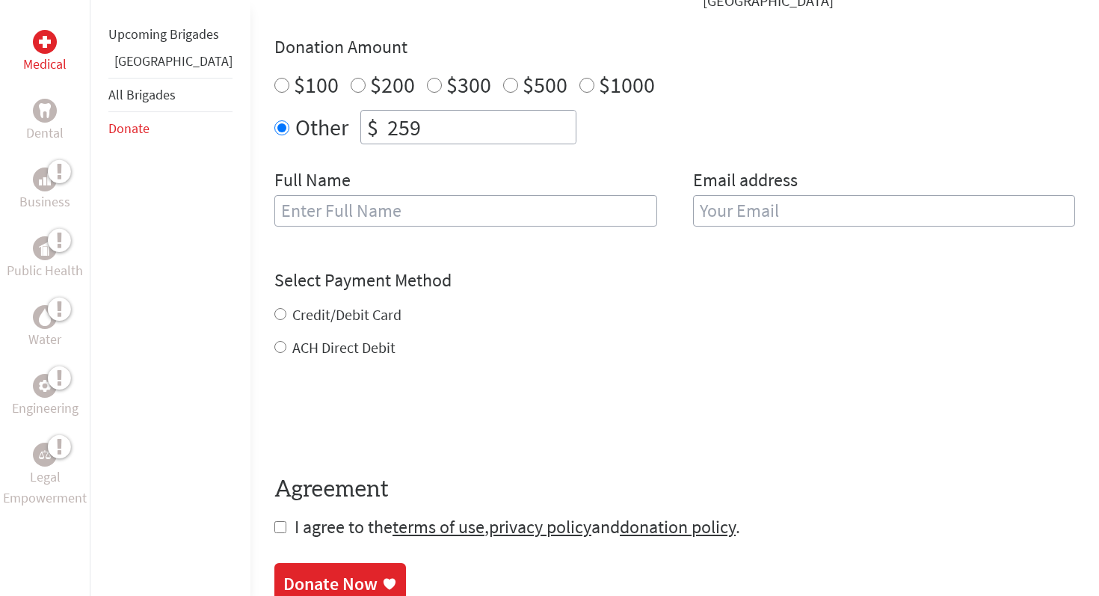
scroll to position [622, 0]
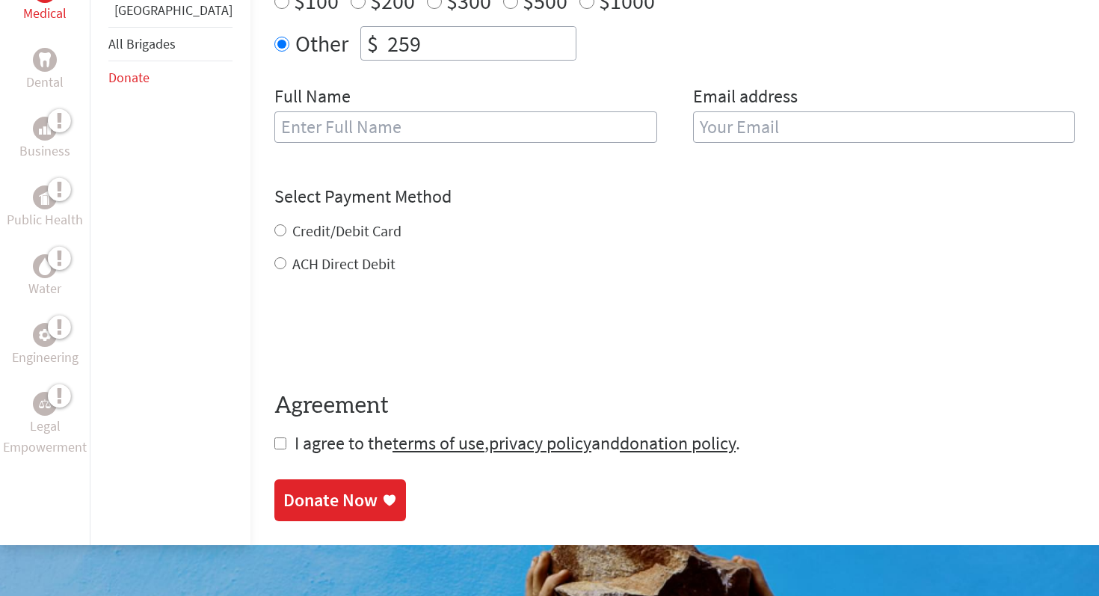
type input "259"
click at [332, 209] on h4 "Select Payment Method" at bounding box center [674, 197] width 801 height 24
click at [333, 227] on label "Credit/Debit Card" at bounding box center [346, 230] width 109 height 19
click at [286, 227] on input "Credit/Debit Card" at bounding box center [280, 230] width 12 height 12
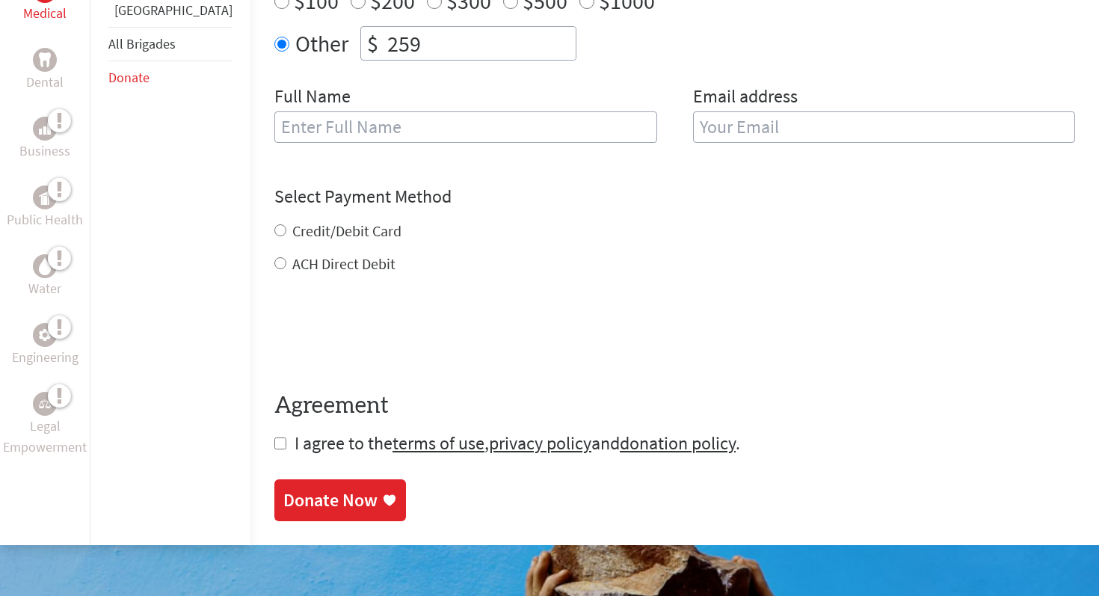
radio input "true"
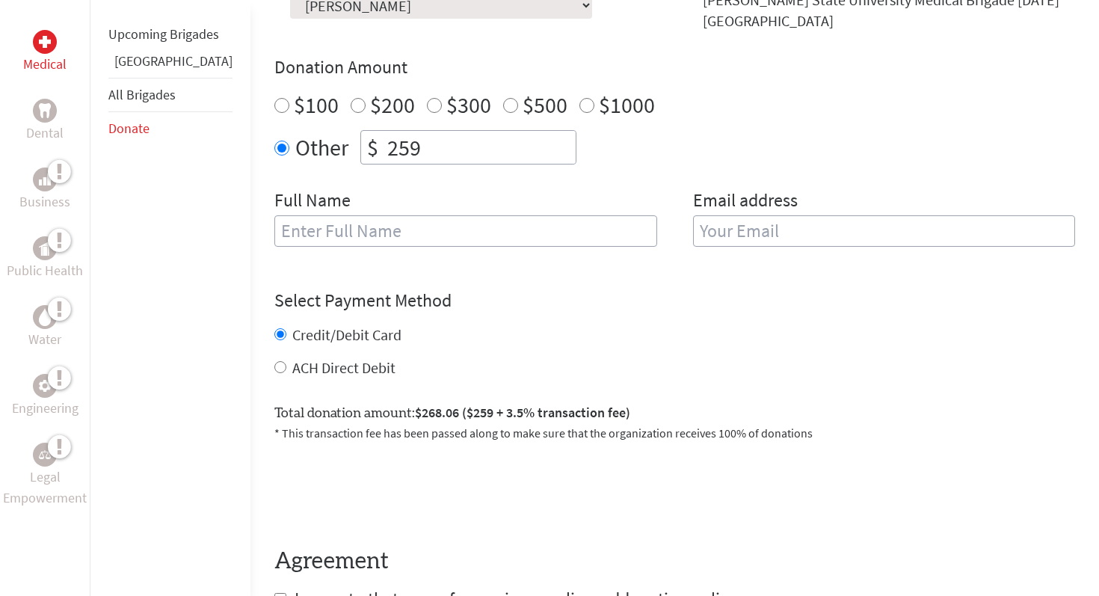
scroll to position [515, 0]
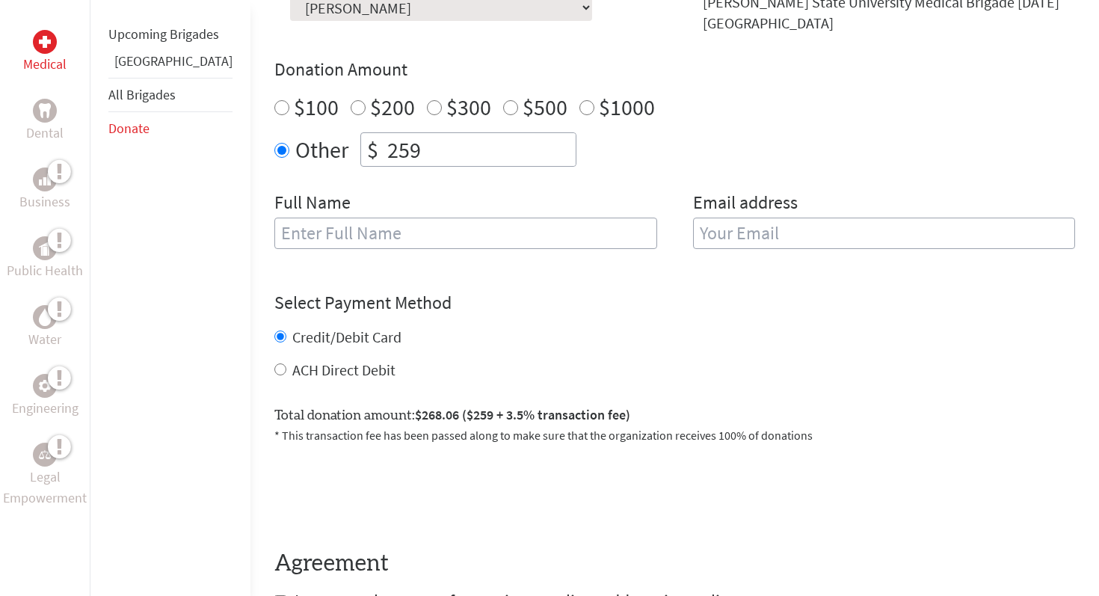
click at [363, 242] on input "text" at bounding box center [465, 233] width 383 height 31
type input "[PERSON_NAME]"
type input "[EMAIL_ADDRESS][DOMAIN_NAME]"
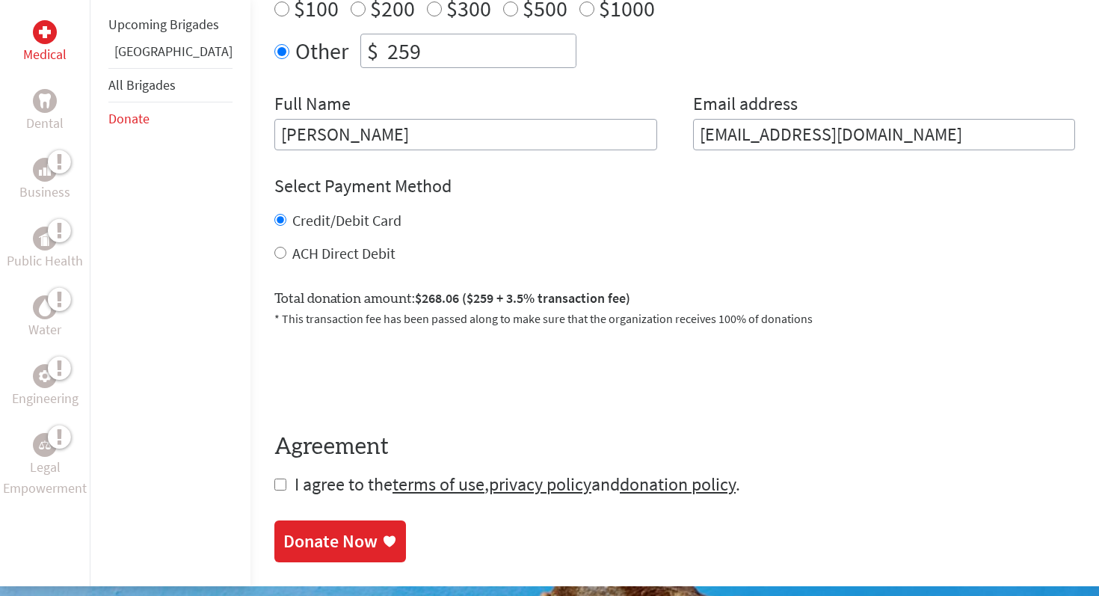
scroll to position [665, 0]
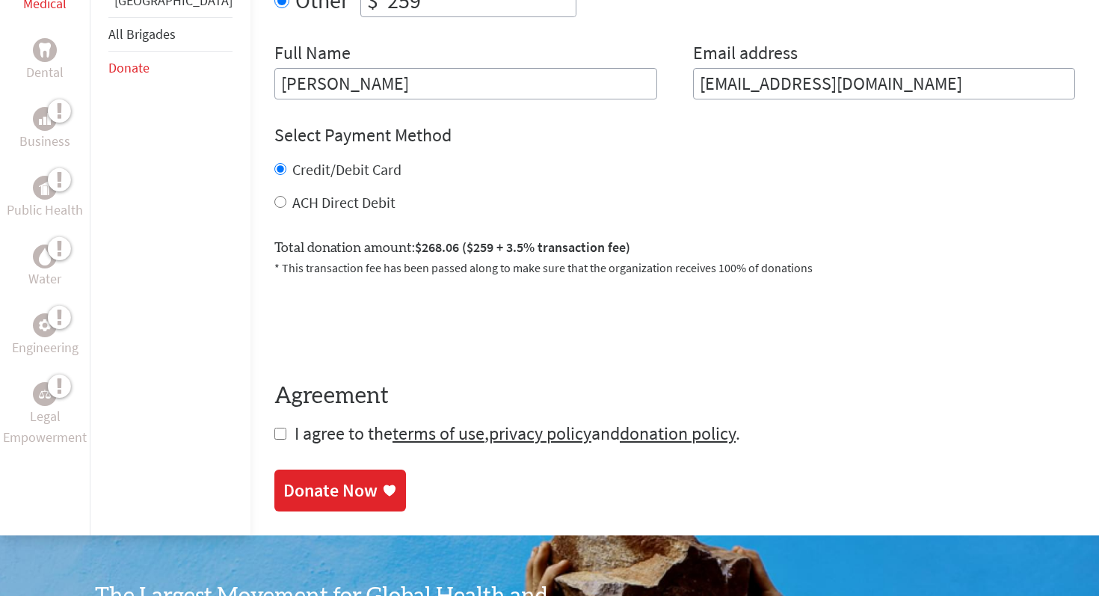
click at [274, 435] on input "checkbox" at bounding box center [280, 434] width 12 height 12
checkbox input "true"
click at [283, 489] on div "Donate Now" at bounding box center [330, 492] width 94 height 24
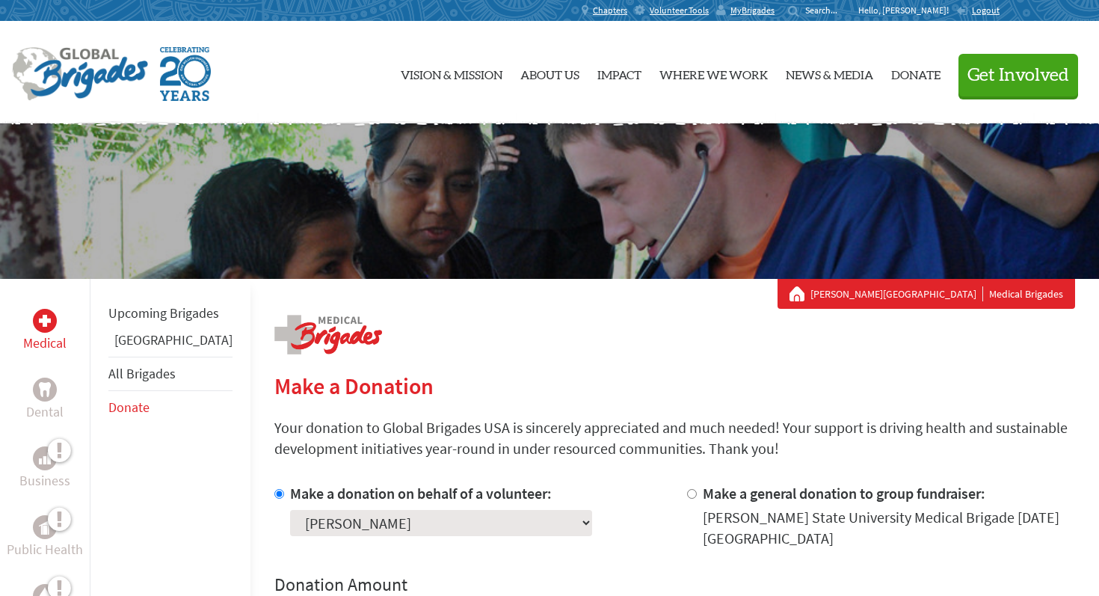
scroll to position [144, 0]
